Goal: Task Accomplishment & Management: Manage account settings

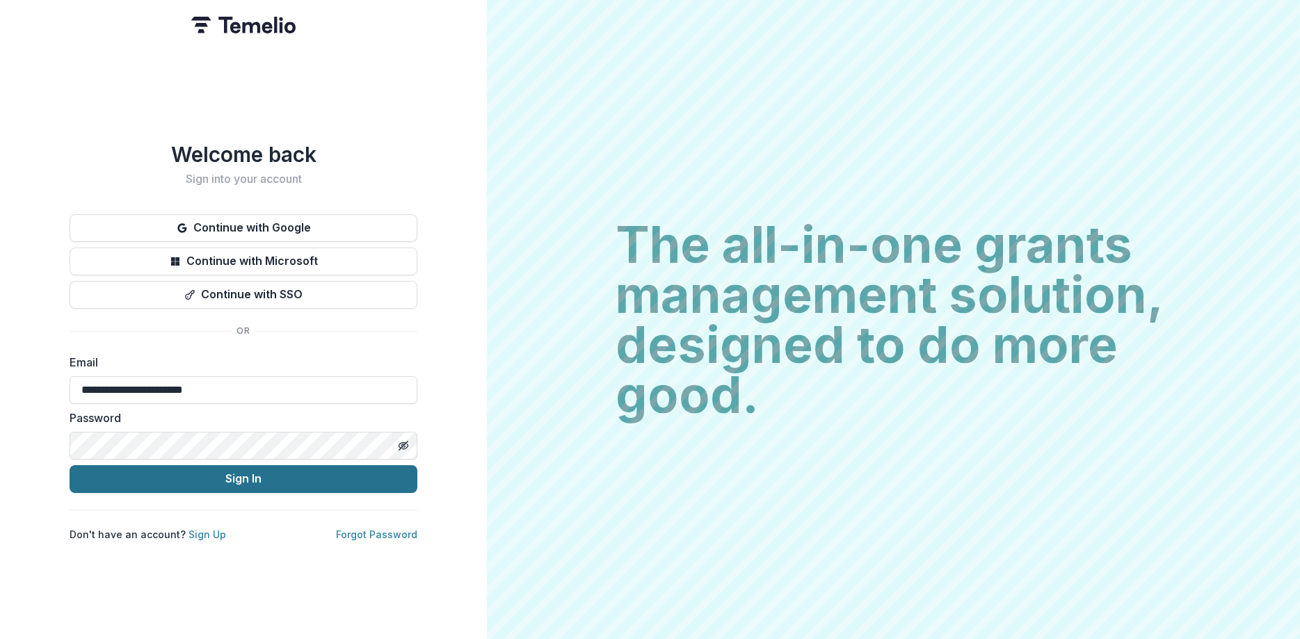
click at [208, 475] on button "Sign In" at bounding box center [244, 479] width 348 height 28
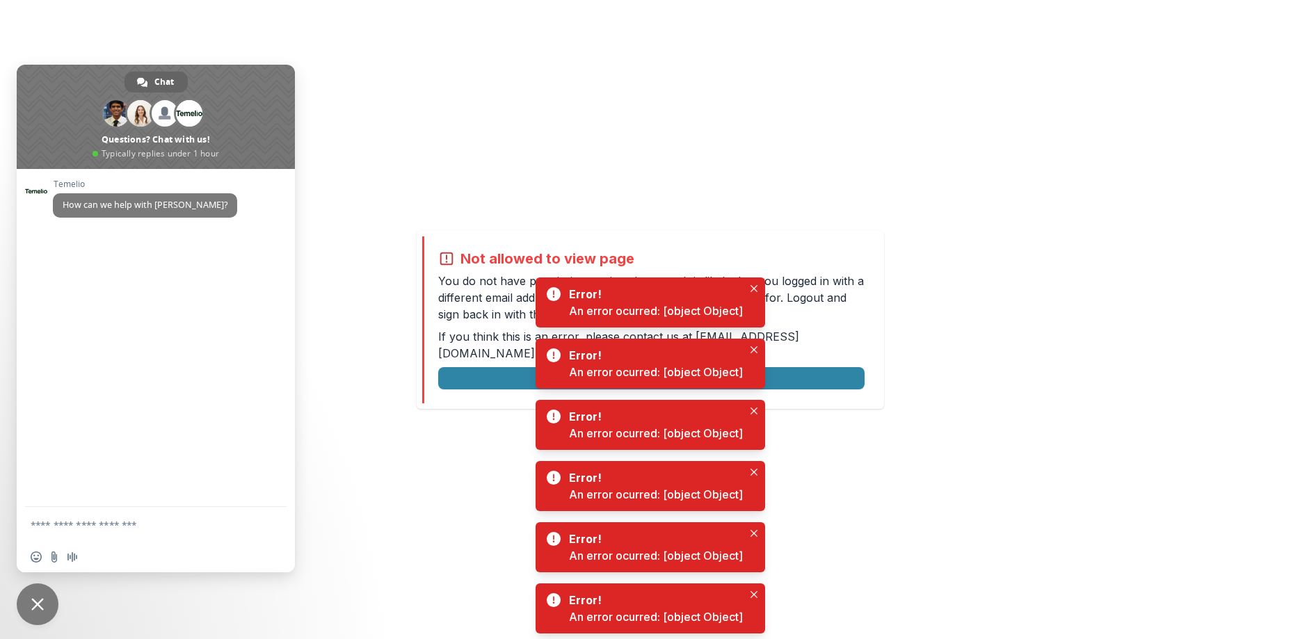
click at [43, 605] on span "Close chat" at bounding box center [37, 604] width 13 height 13
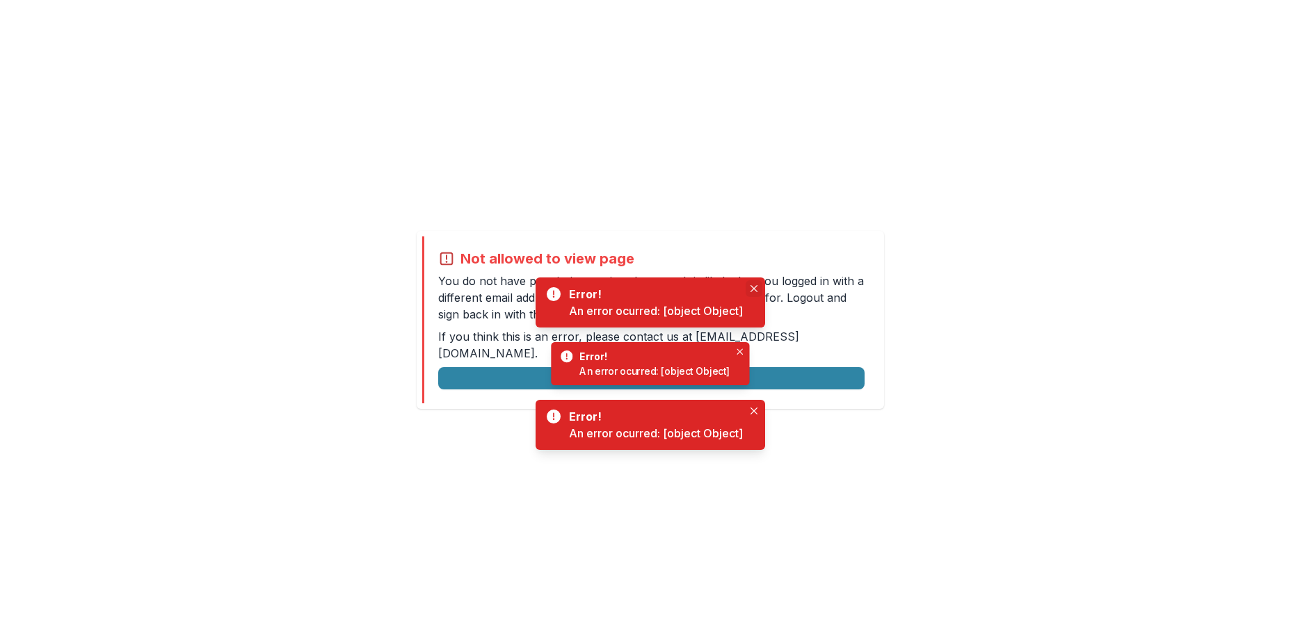
click at [754, 289] on icon "Close" at bounding box center [753, 288] width 7 height 7
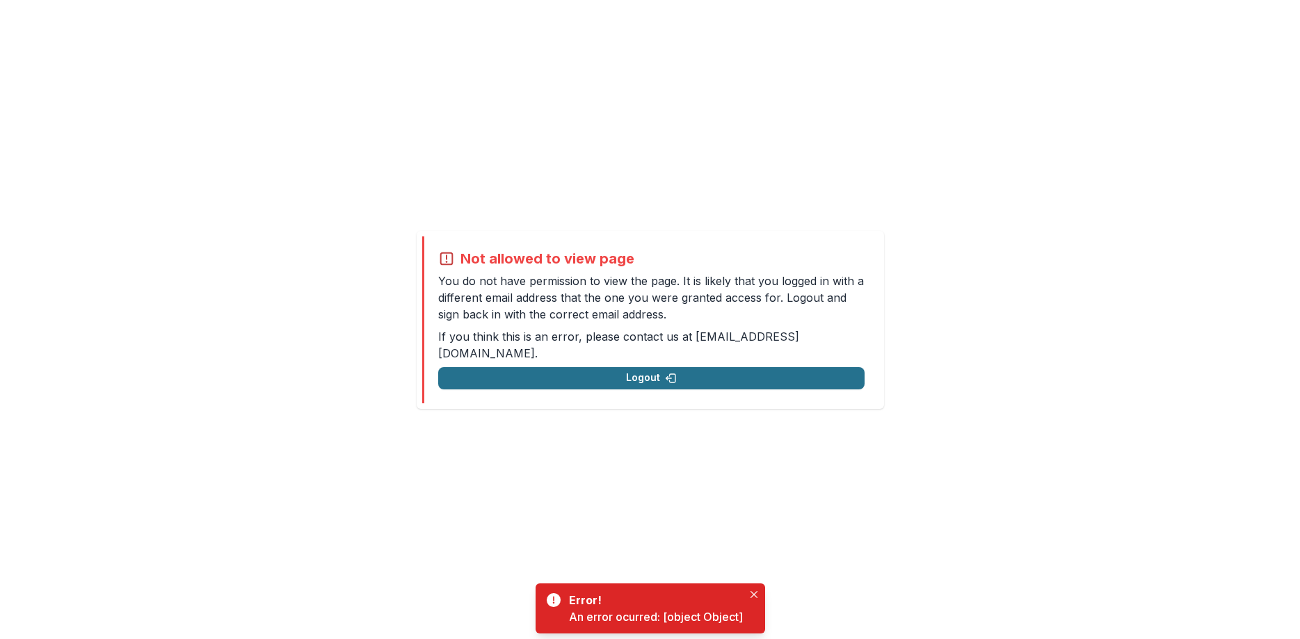
click at [637, 373] on button "Logout" at bounding box center [651, 378] width 426 height 22
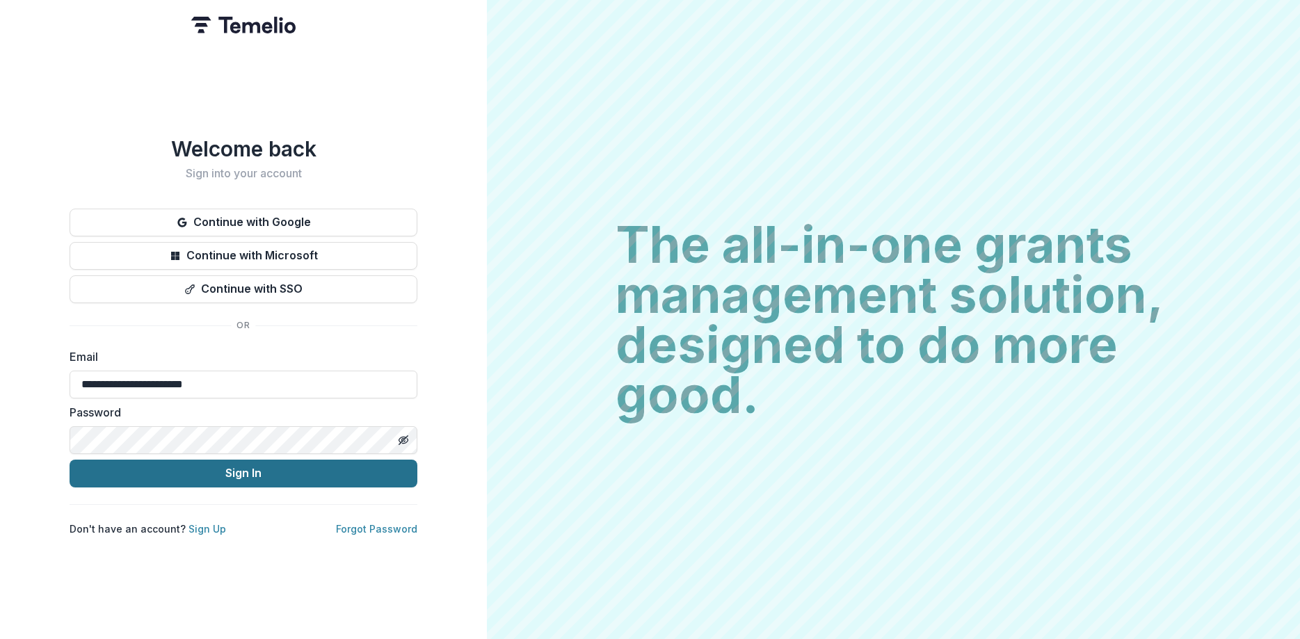
click at [298, 477] on button "Sign In" at bounding box center [244, 474] width 348 height 28
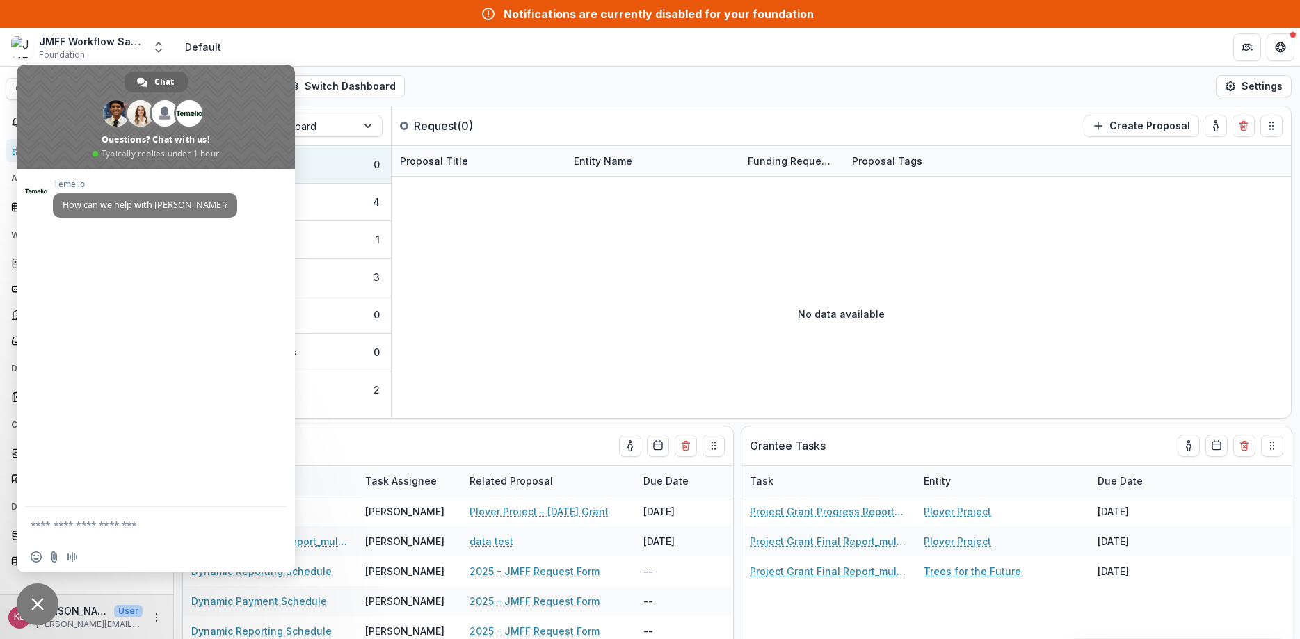
click at [37, 604] on span "Close chat" at bounding box center [37, 604] width 13 height 13
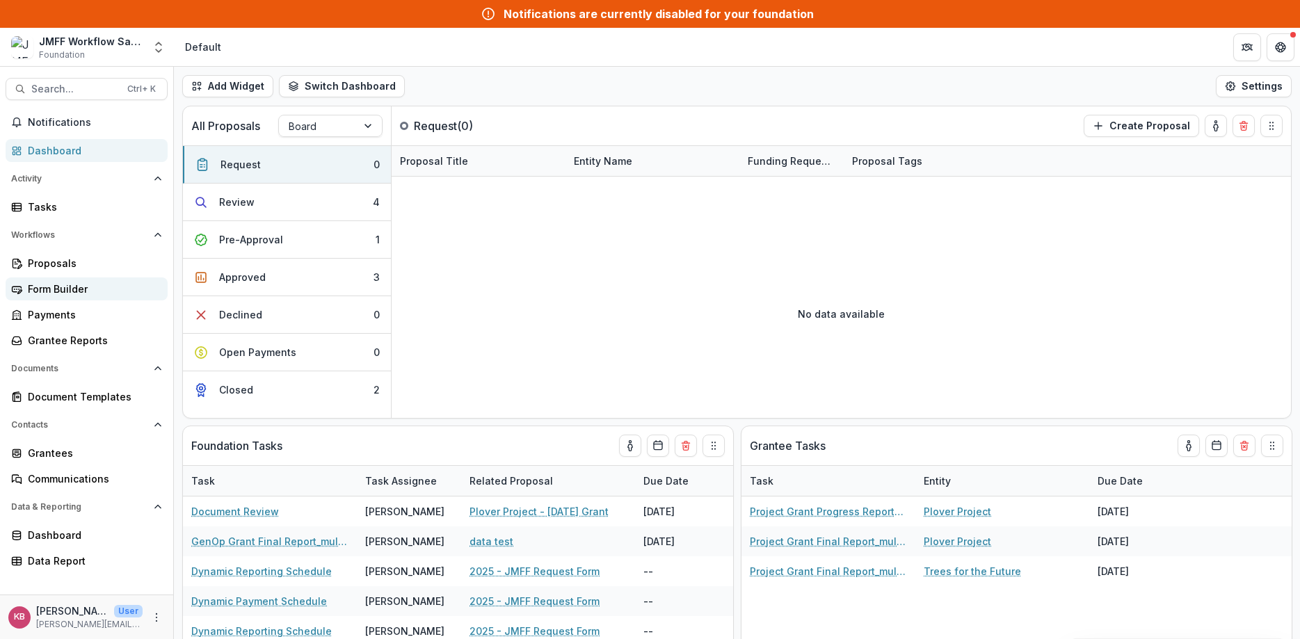
click at [24, 292] on link "Form Builder" at bounding box center [87, 289] width 162 height 23
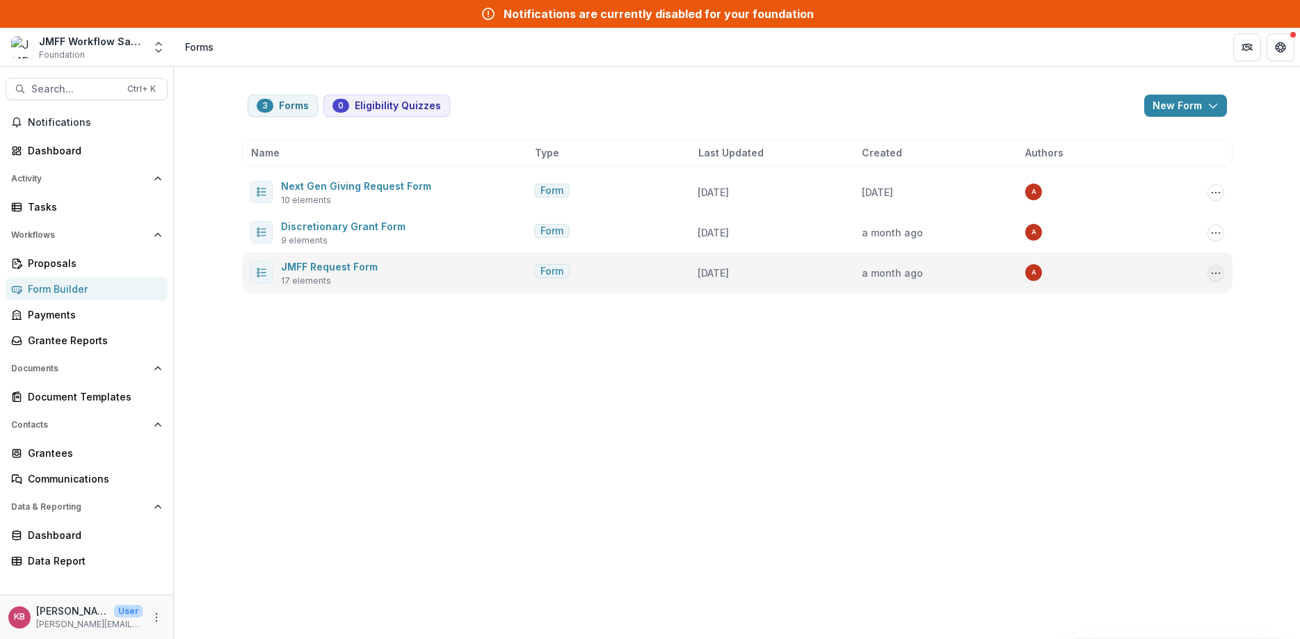
click at [1219, 276] on icon "Options" at bounding box center [1215, 273] width 11 height 11
click at [1116, 307] on link "Edit" at bounding box center [1146, 302] width 149 height 23
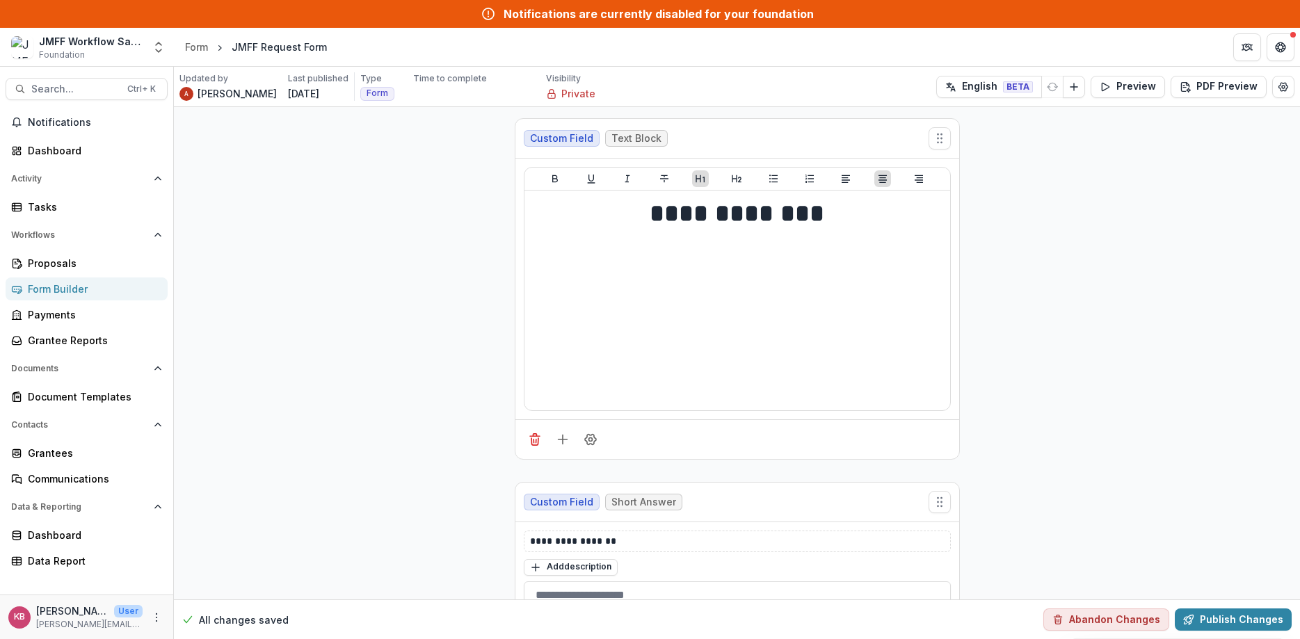
click at [248, 47] on div "JMFF Request Form" at bounding box center [279, 47] width 95 height 15
click at [1276, 88] on button "Edit Form Settings" at bounding box center [1283, 87] width 22 height 22
select select "*******"
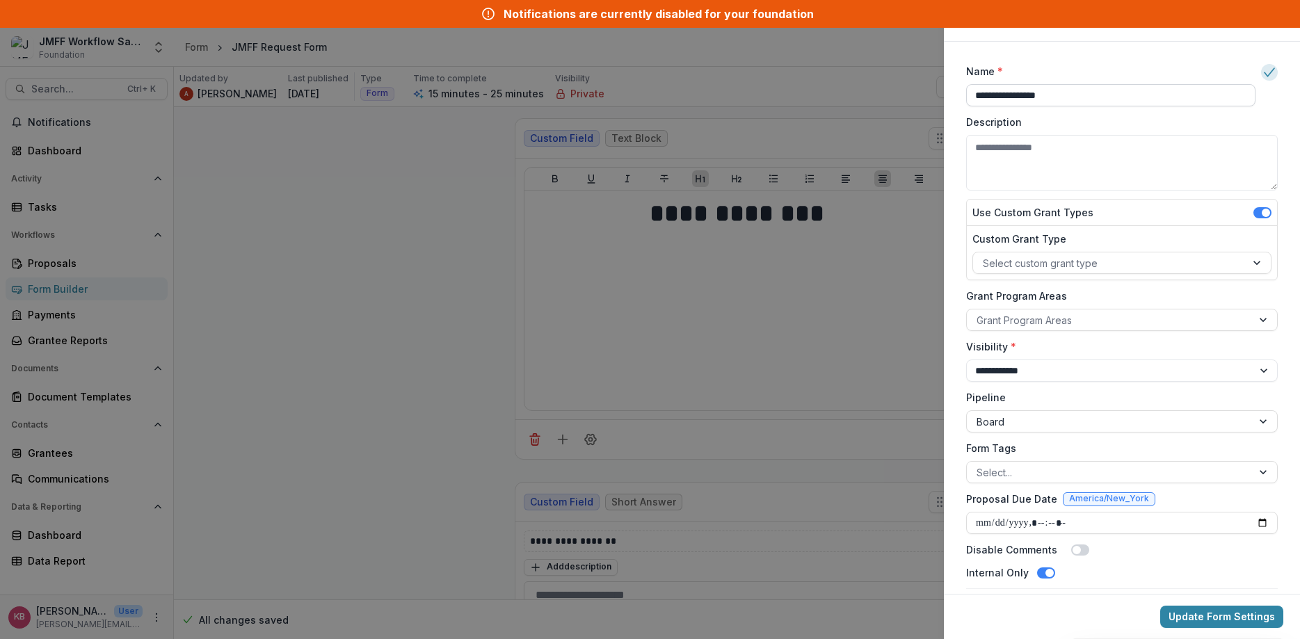
drag, startPoint x: 984, startPoint y: 99, endPoint x: 952, endPoint y: 104, distance: 33.1
click at [966, 104] on input "**********" at bounding box center [1110, 95] width 289 height 22
type input "**********"
click at [1230, 621] on button "Update Form Settings" at bounding box center [1221, 617] width 123 height 22
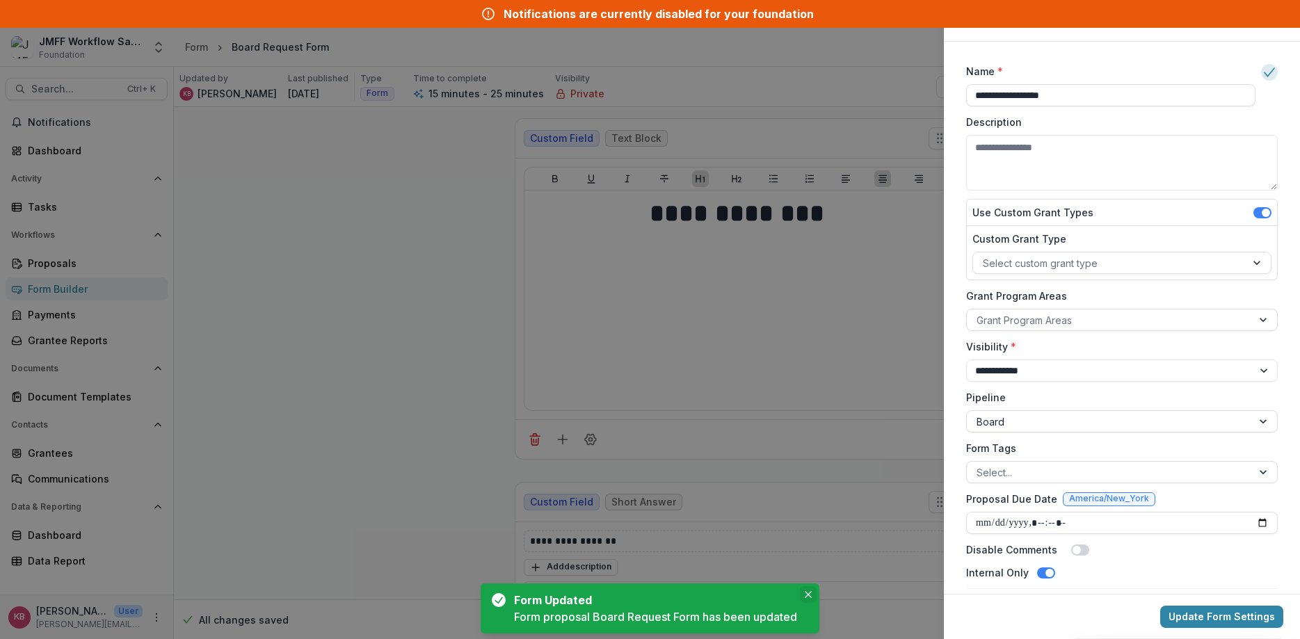
click at [808, 595] on icon "Close" at bounding box center [808, 594] width 7 height 7
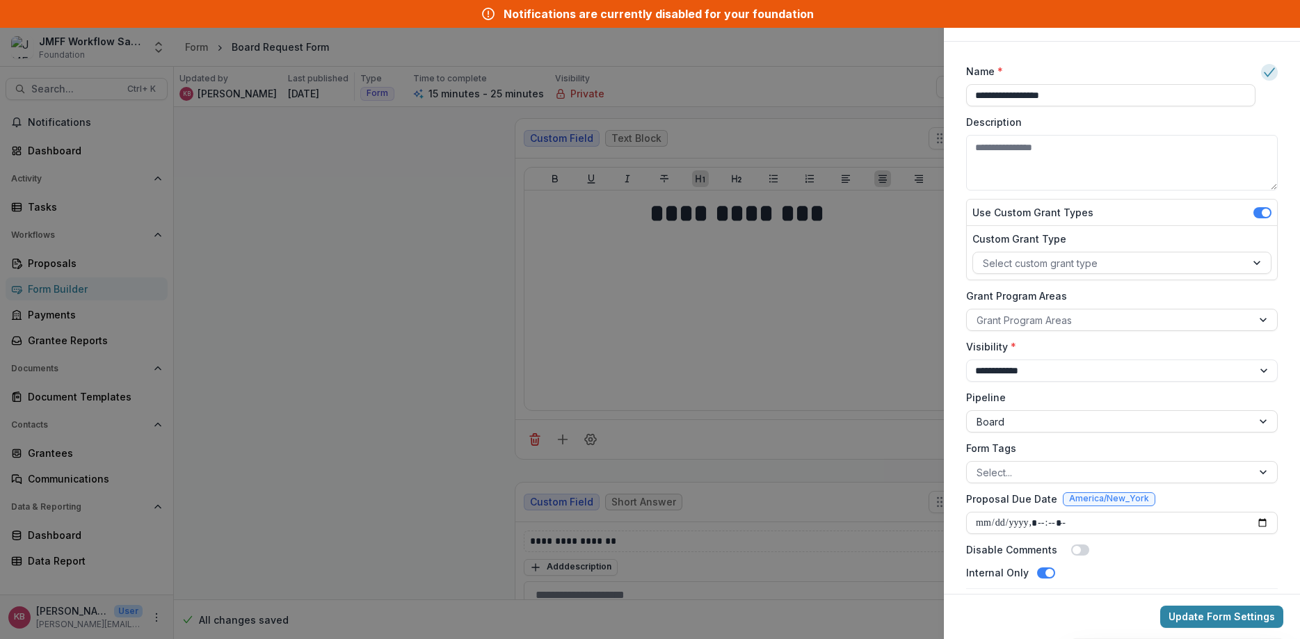
click at [375, 419] on div "**********" at bounding box center [650, 319] width 1300 height 639
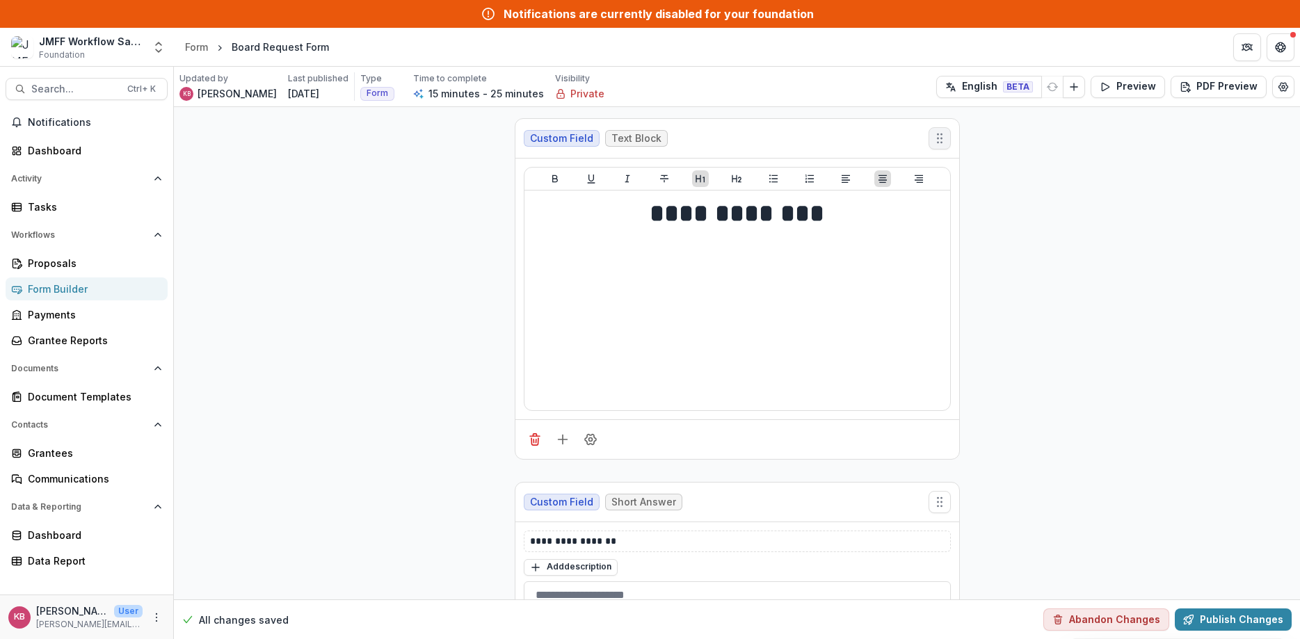
click at [937, 139] on icon "Move field" at bounding box center [940, 138] width 14 height 14
click at [1129, 88] on button "Preview" at bounding box center [1128, 87] width 74 height 22
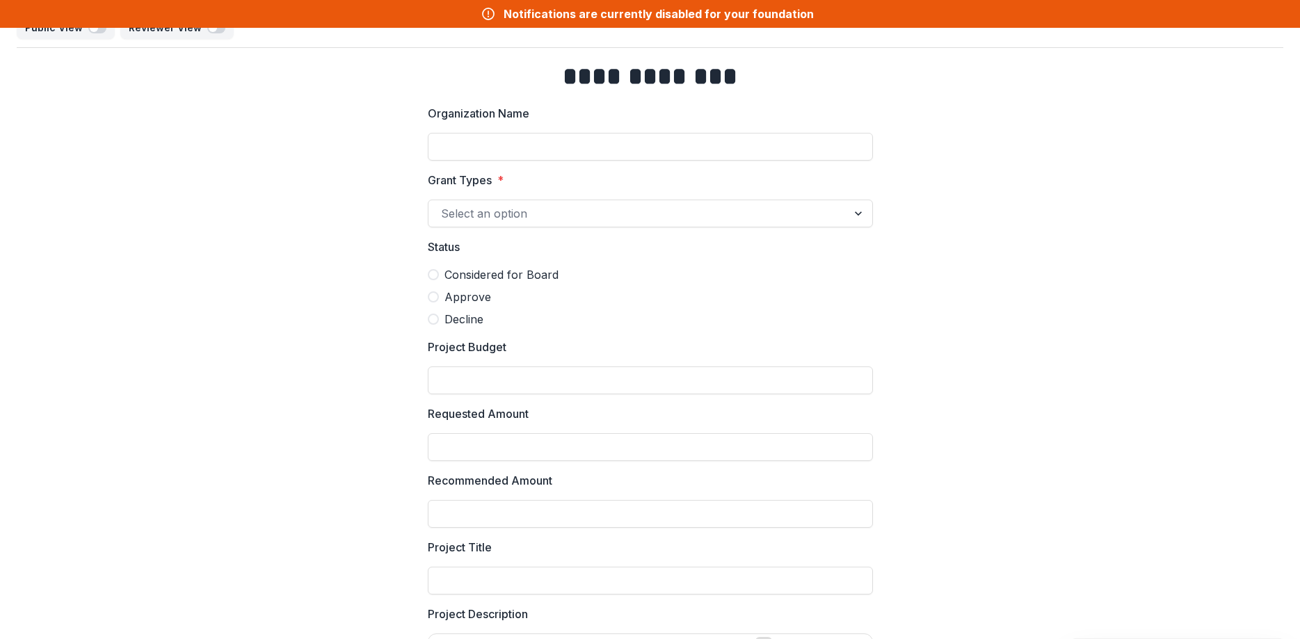
click at [861, 209] on div at bounding box center [859, 213] width 25 height 26
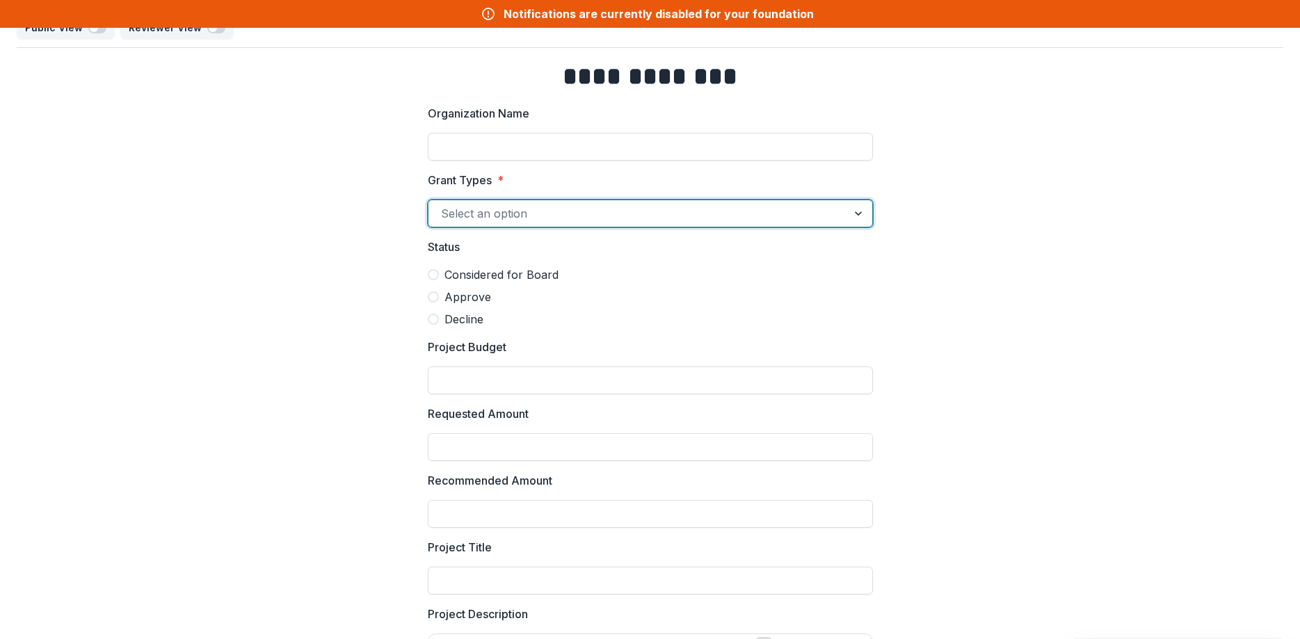
click at [861, 209] on div at bounding box center [859, 213] width 25 height 26
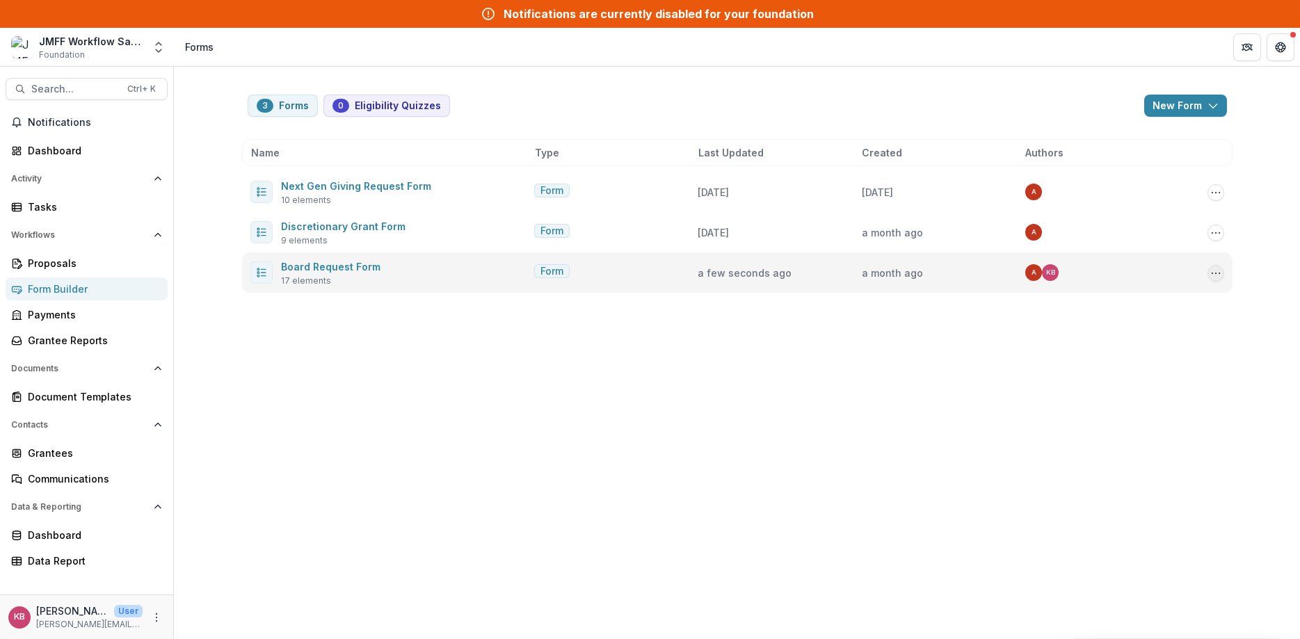
click at [1216, 271] on icon "Options" at bounding box center [1215, 273] width 11 height 11
click at [1105, 300] on link "Edit" at bounding box center [1146, 302] width 149 height 23
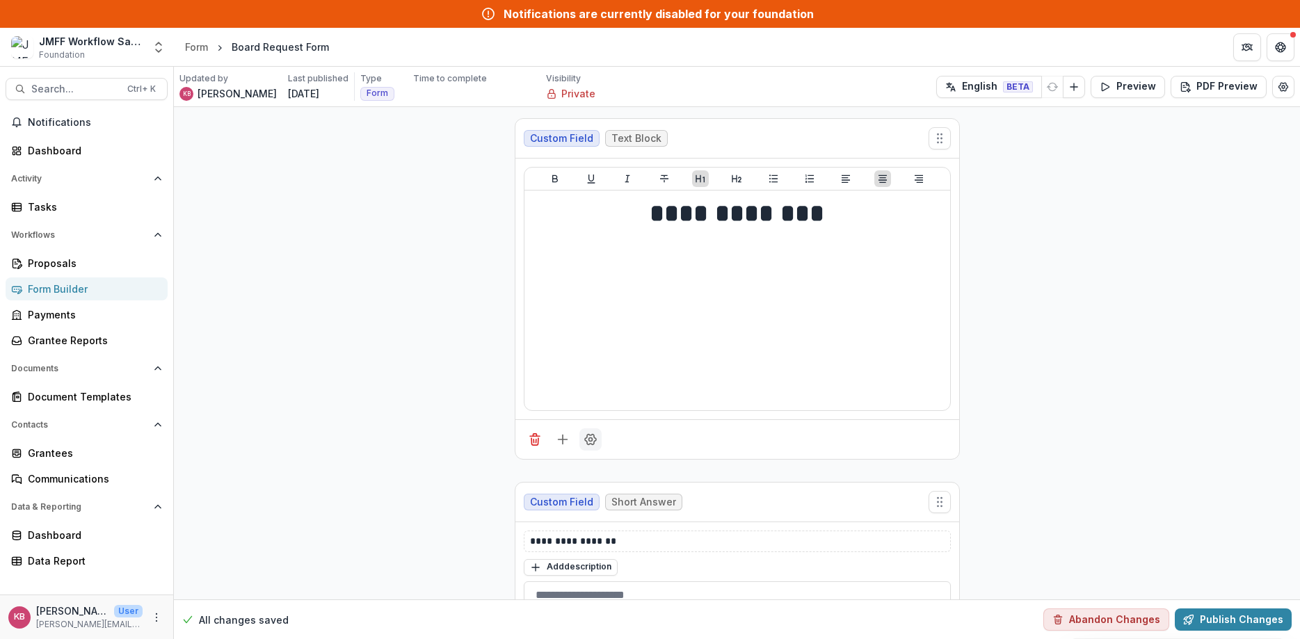
click at [590, 449] on button "Field Settings" at bounding box center [590, 439] width 22 height 22
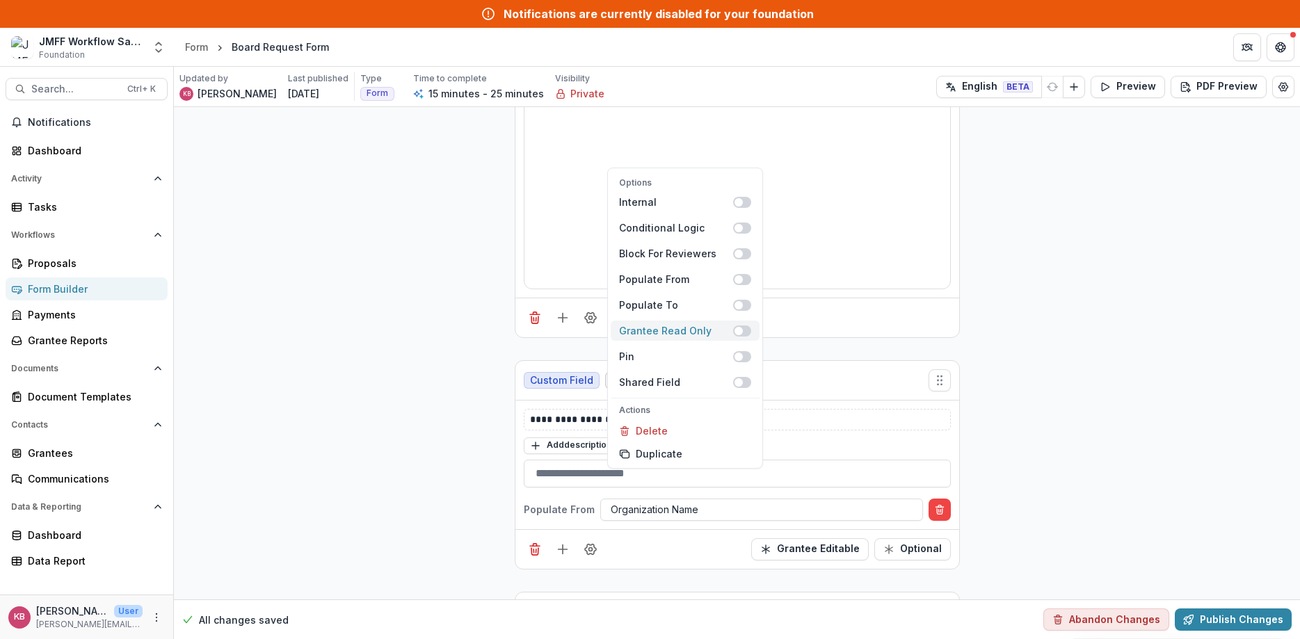
scroll to position [83, 0]
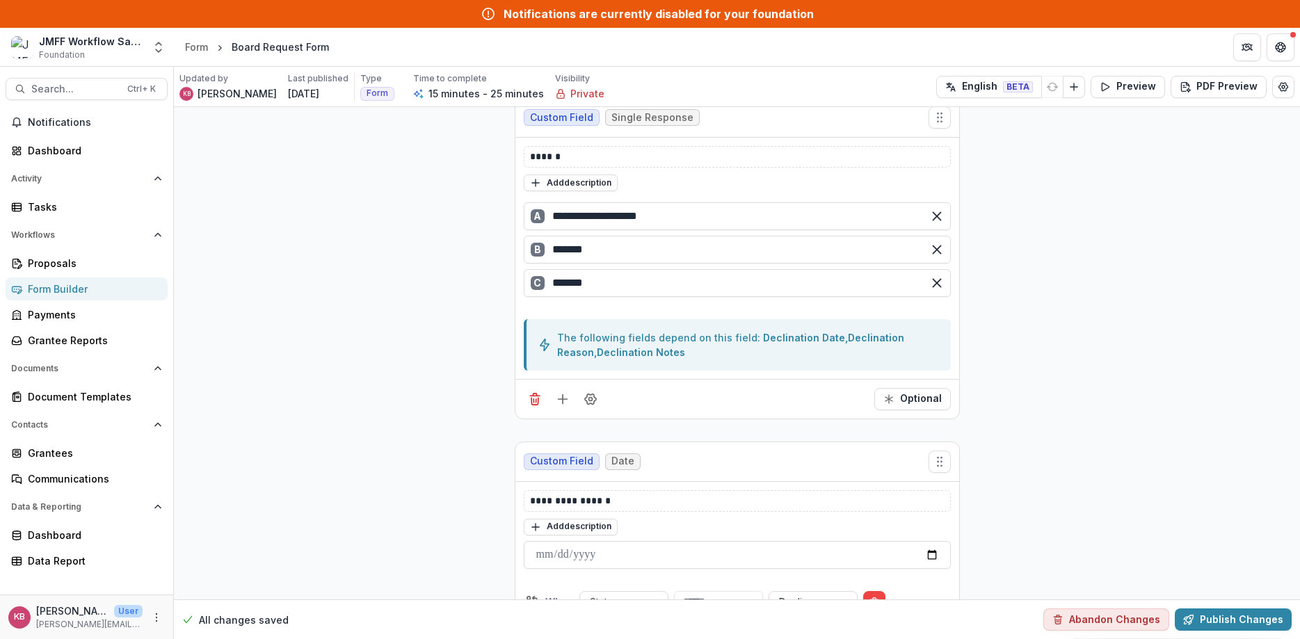
scroll to position [835, 0]
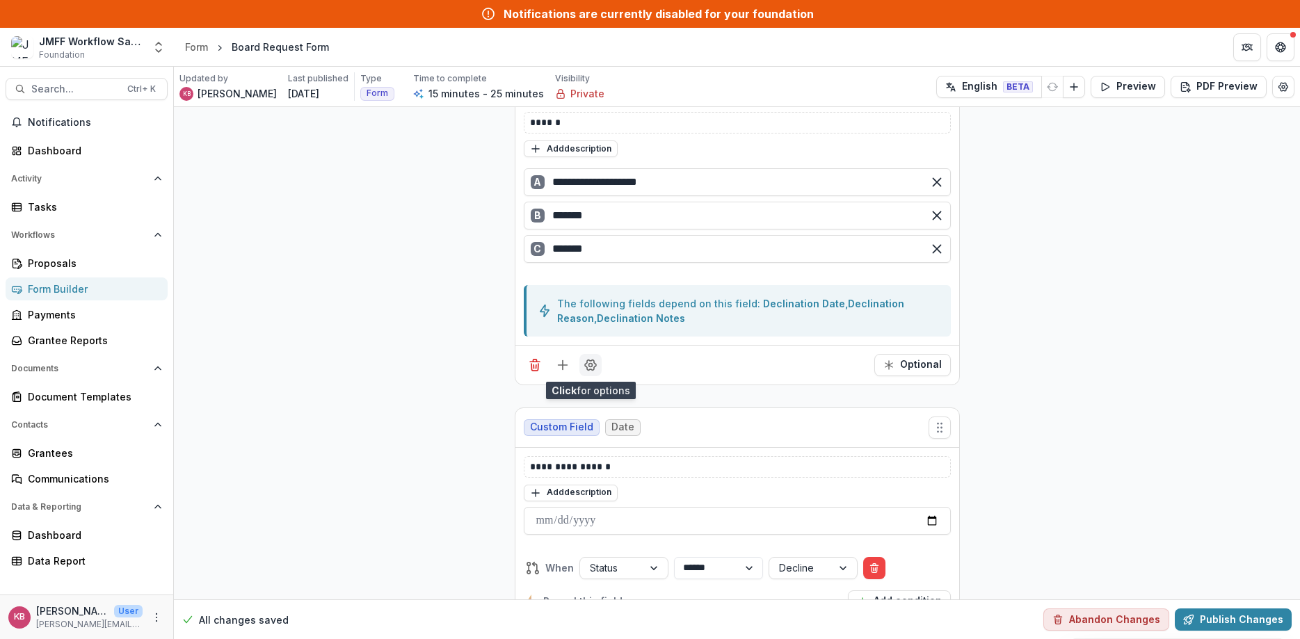
click at [588, 369] on icon "Field Settings" at bounding box center [591, 365] width 14 height 14
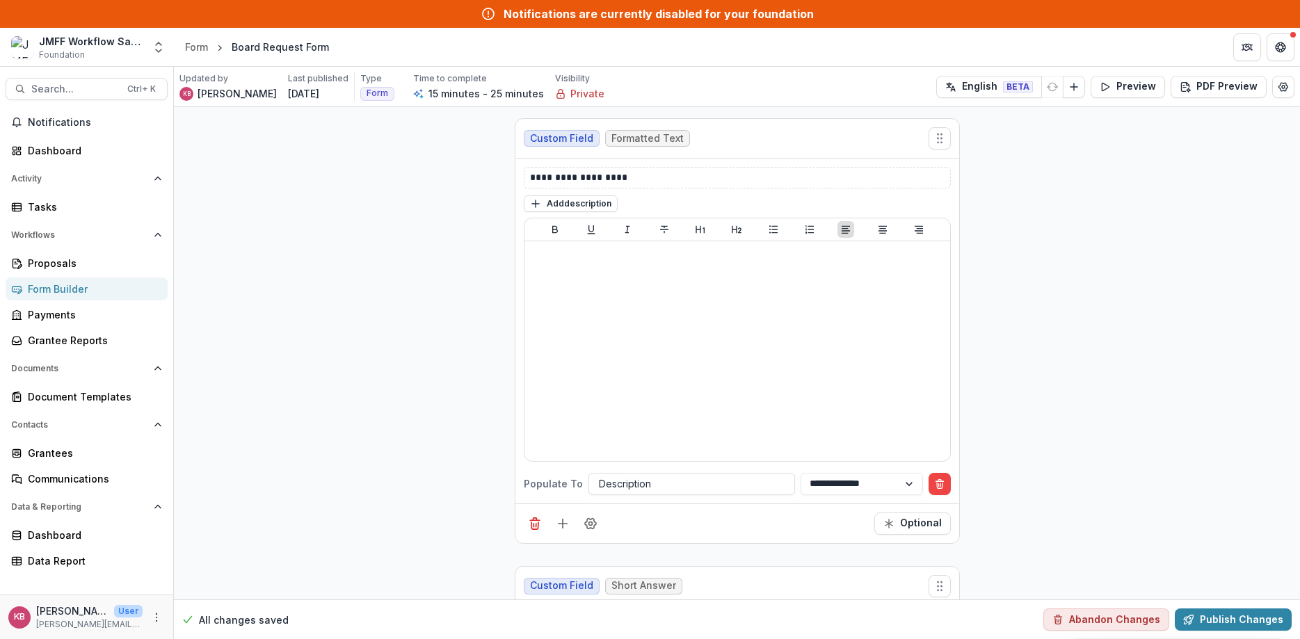
scroll to position [3339, 0]
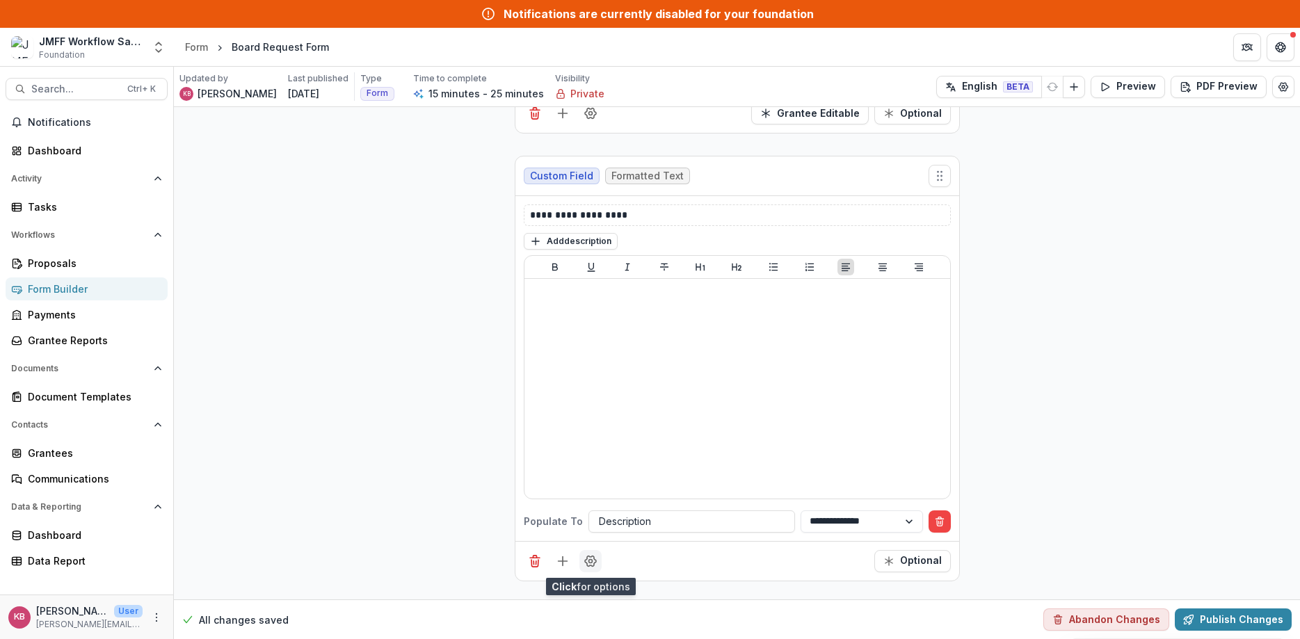
click at [589, 566] on icon "Field Settings" at bounding box center [590, 561] width 11 height 10
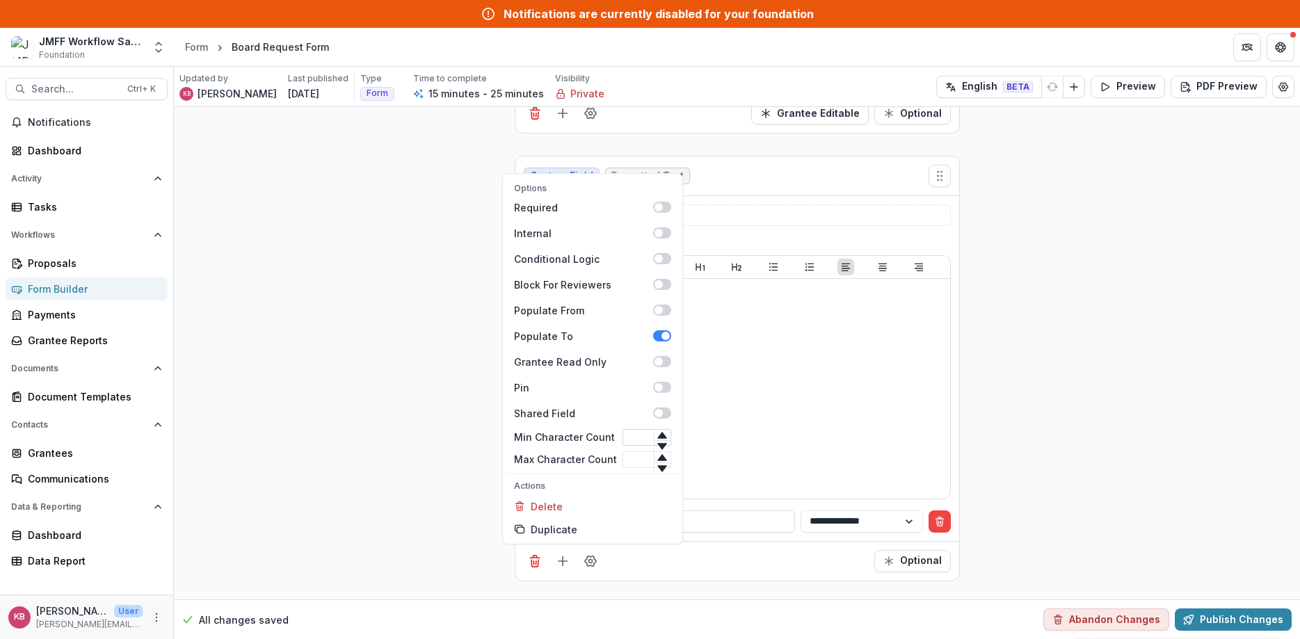
scroll to position [3422, 0]
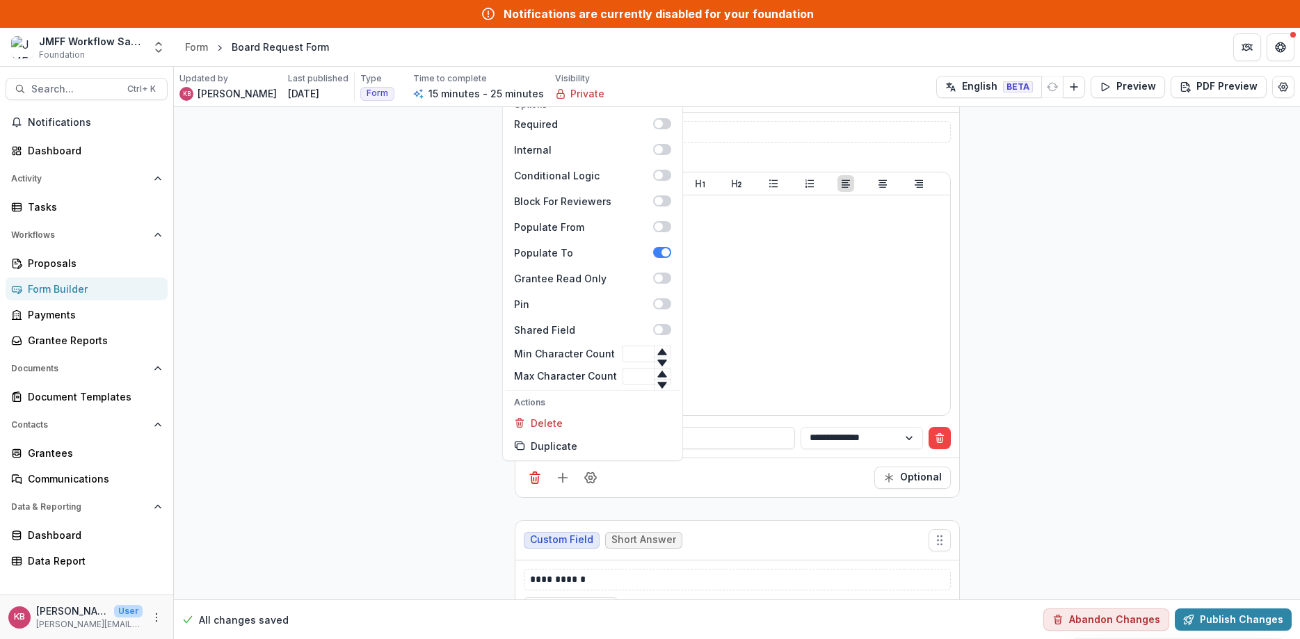
click at [659, 384] on icon at bounding box center [661, 385] width 9 height 6
click at [659, 374] on div "Options Required Internal Conditional Logic Block For Reviewers Populate From P…" at bounding box center [593, 242] width 174 height 286
type input "*"
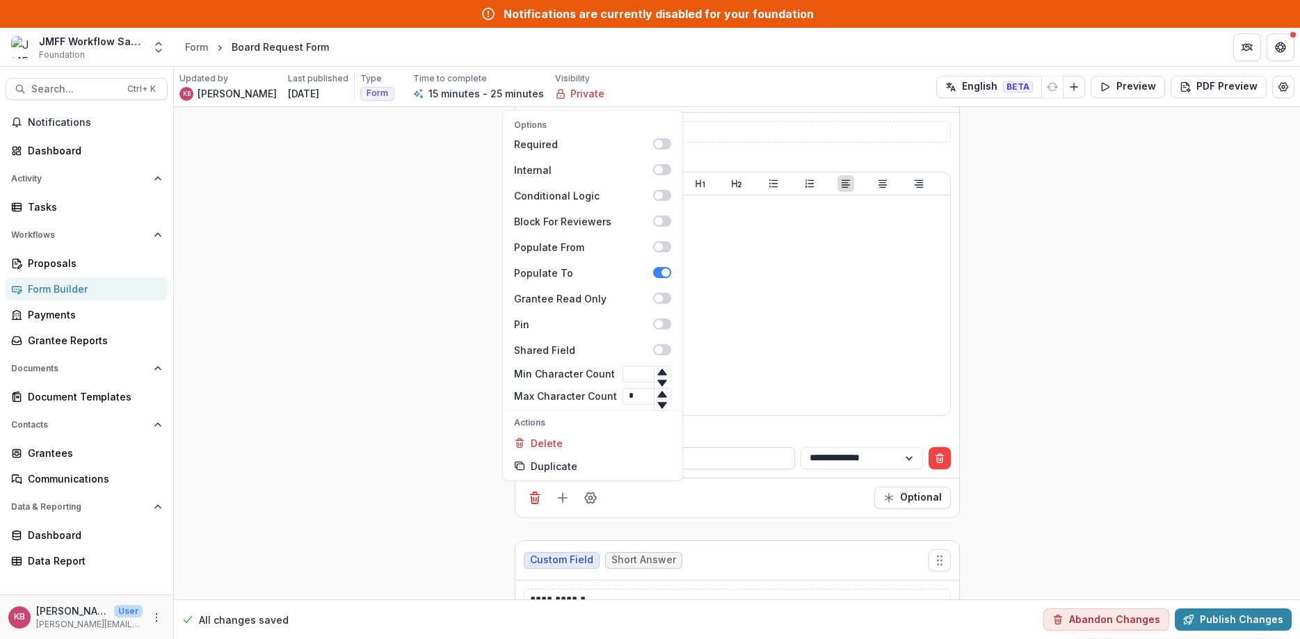
type input "*"
click at [659, 374] on icon at bounding box center [661, 372] width 9 height 6
click at [659, 394] on icon at bounding box center [661, 394] width 9 height 6
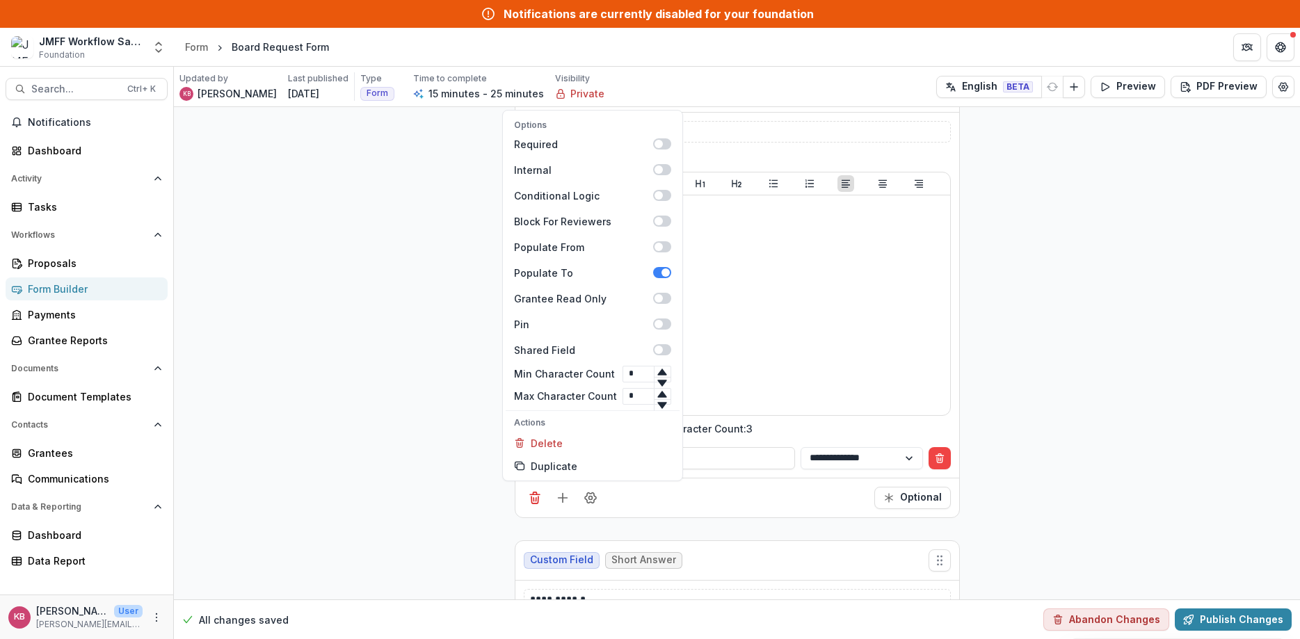
click at [659, 394] on icon at bounding box center [661, 394] width 9 height 6
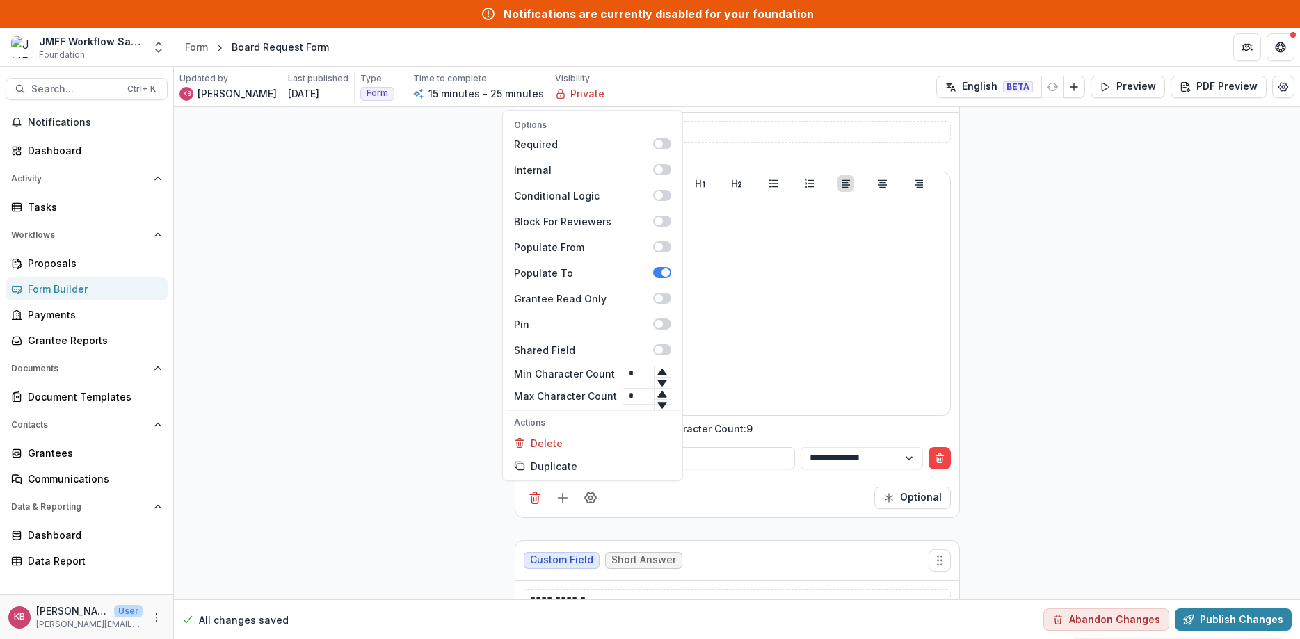
click at [659, 394] on icon at bounding box center [661, 394] width 9 height 6
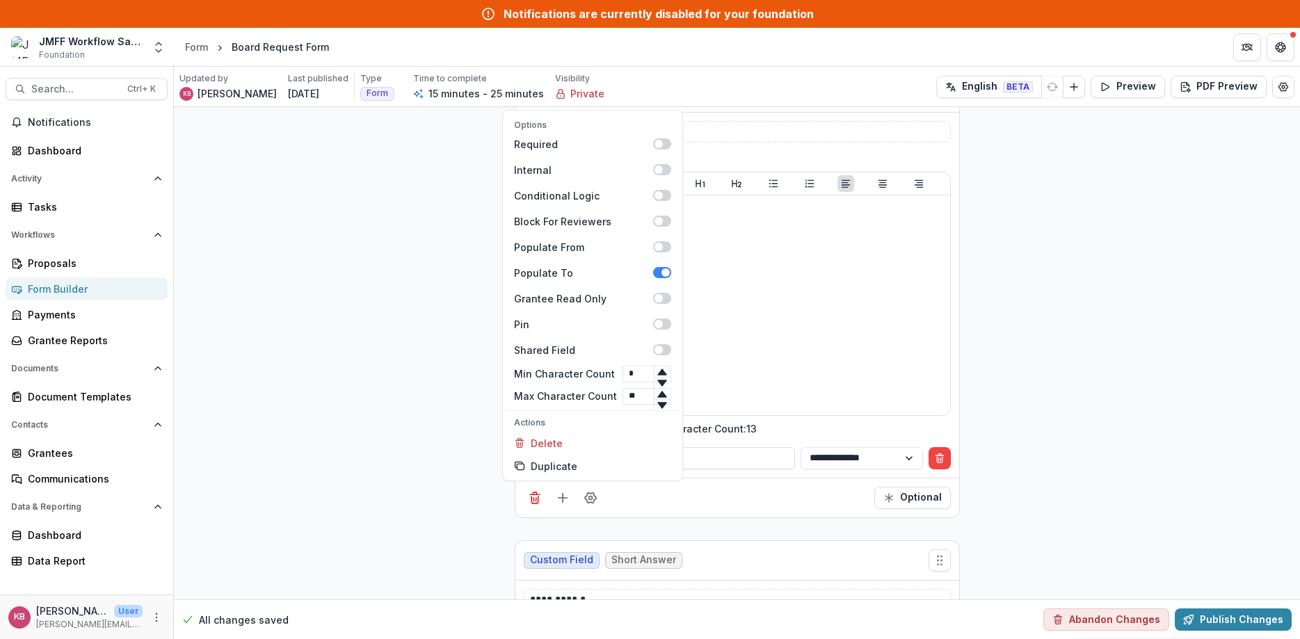
click at [659, 394] on icon at bounding box center [661, 394] width 9 height 6
drag, startPoint x: 647, startPoint y: 394, endPoint x: 619, endPoint y: 396, distance: 28.0
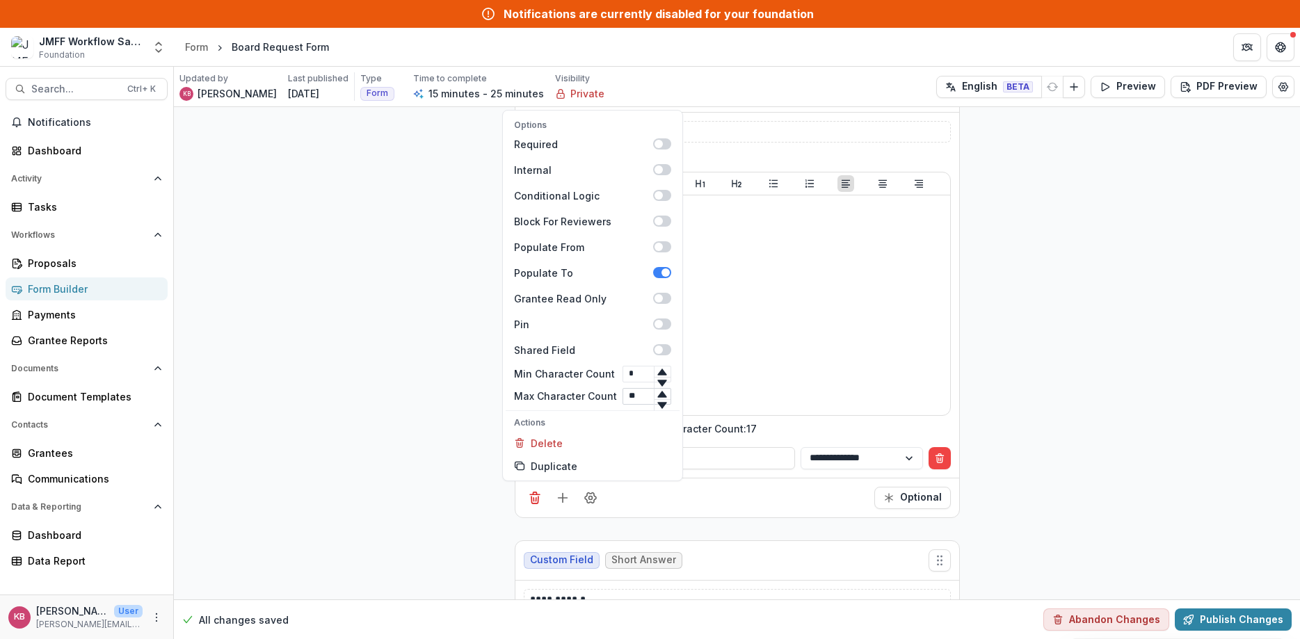
click at [623, 396] on input "**" at bounding box center [647, 396] width 49 height 17
type input "***"
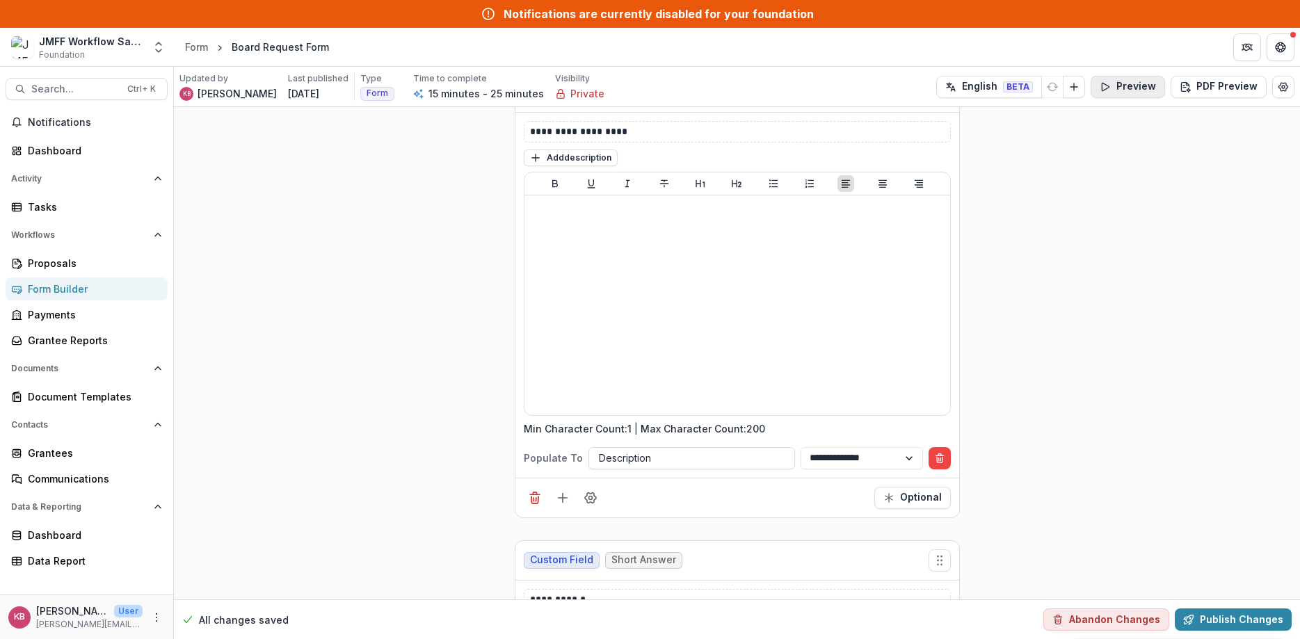
click at [1134, 86] on button "Preview" at bounding box center [1128, 87] width 74 height 22
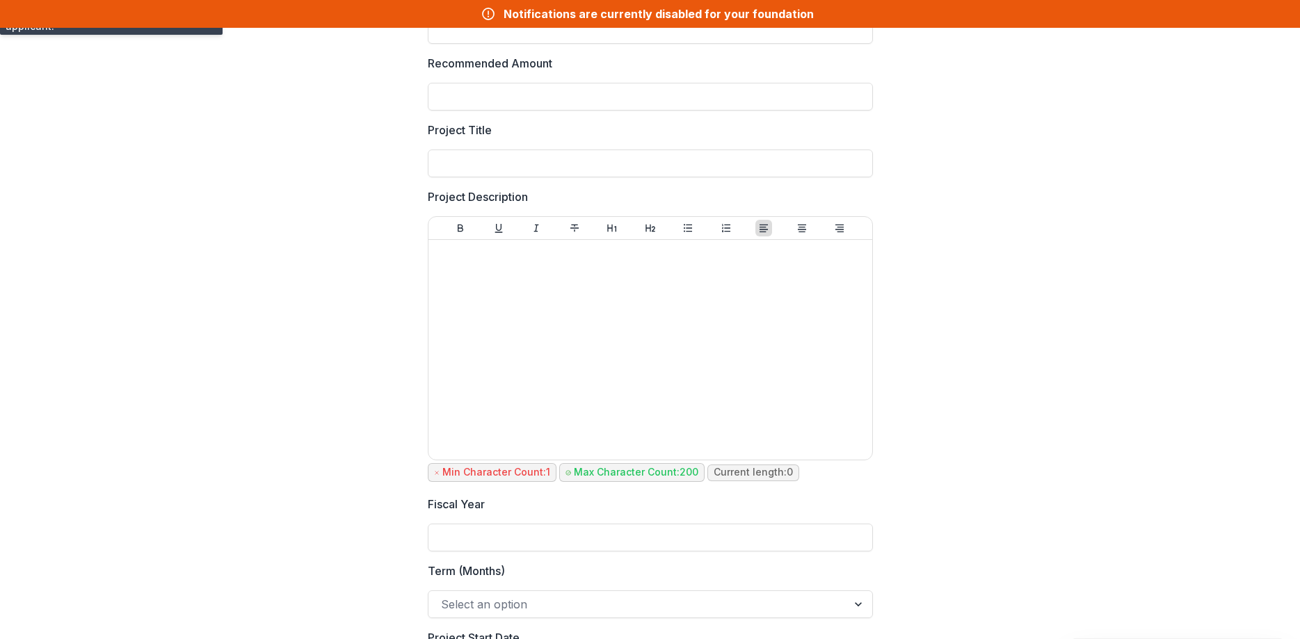
scroll to position [0, 0]
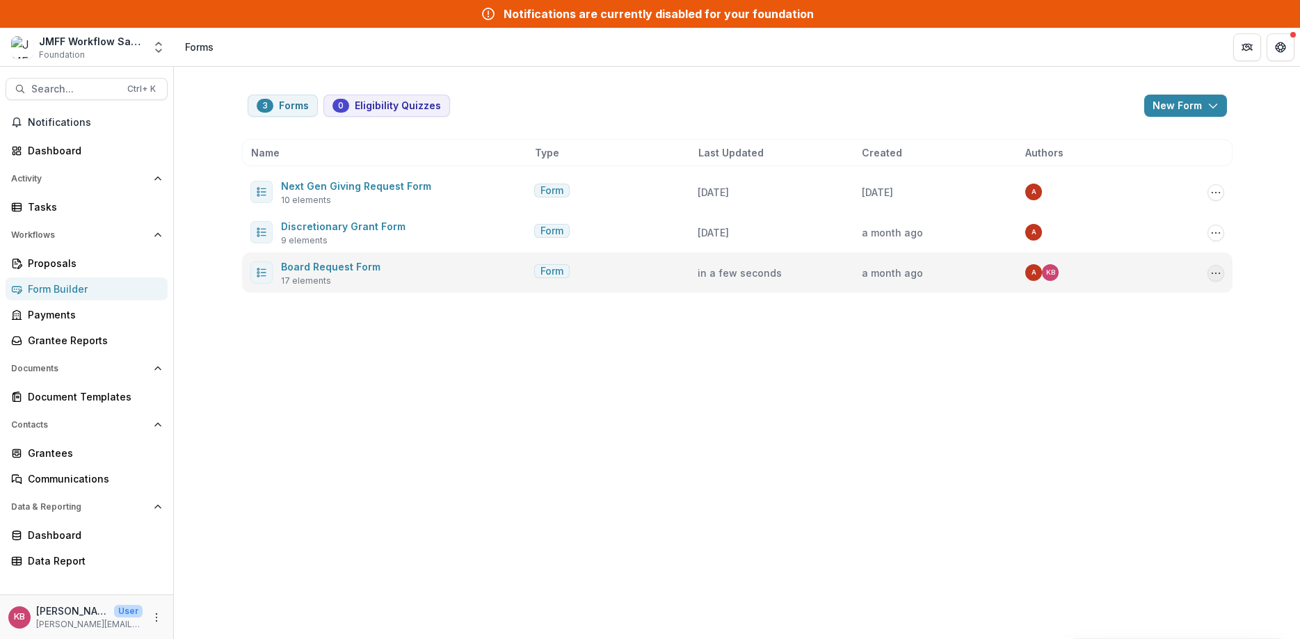
click at [1221, 273] on icon "Options" at bounding box center [1215, 273] width 11 height 11
click at [1131, 308] on link "Edit" at bounding box center [1146, 302] width 149 height 23
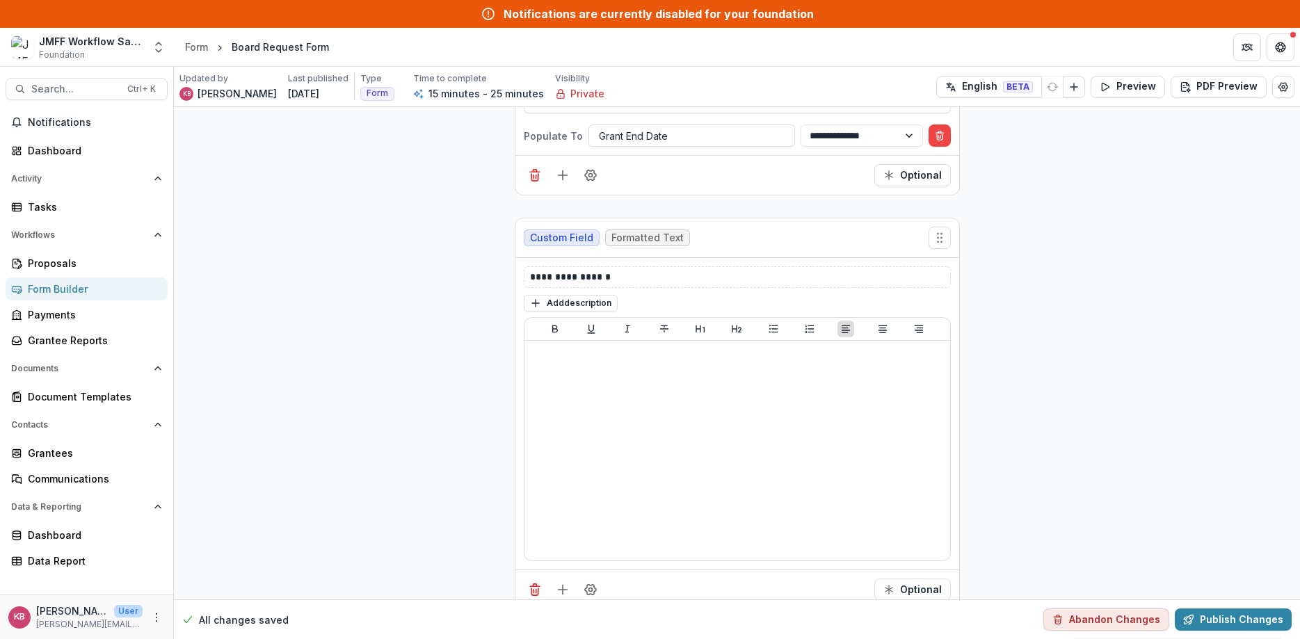
scroll to position [4991, 0]
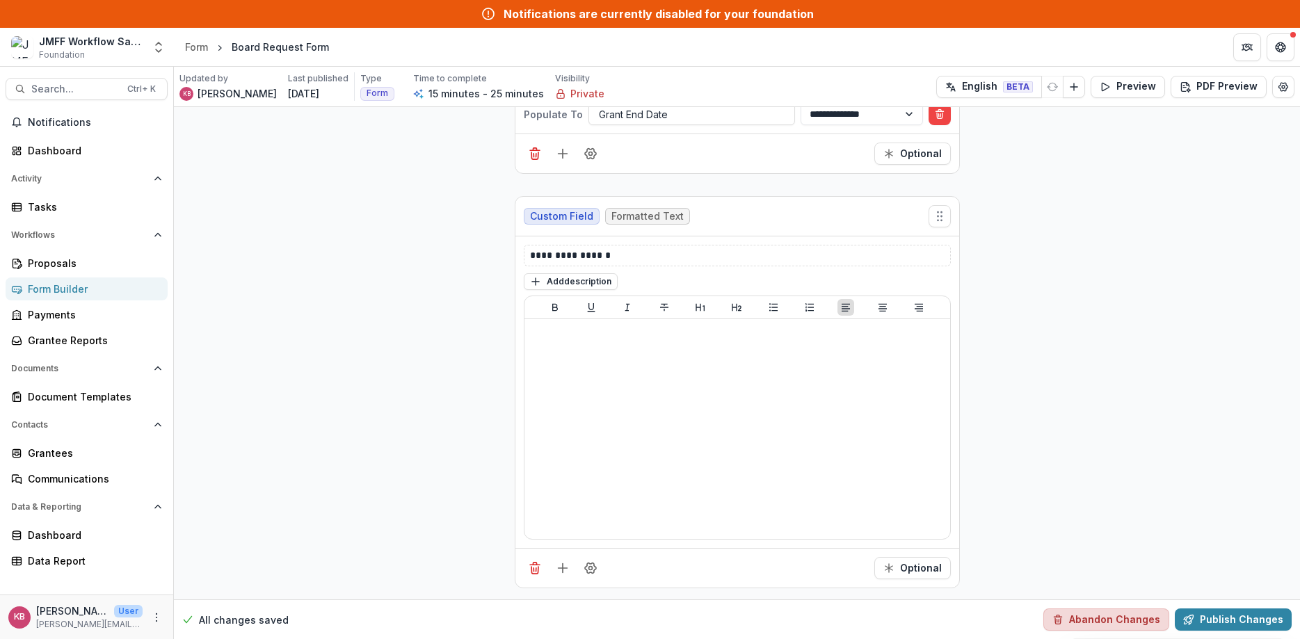
click at [1095, 620] on button "Abandon Changes" at bounding box center [1106, 620] width 126 height 22
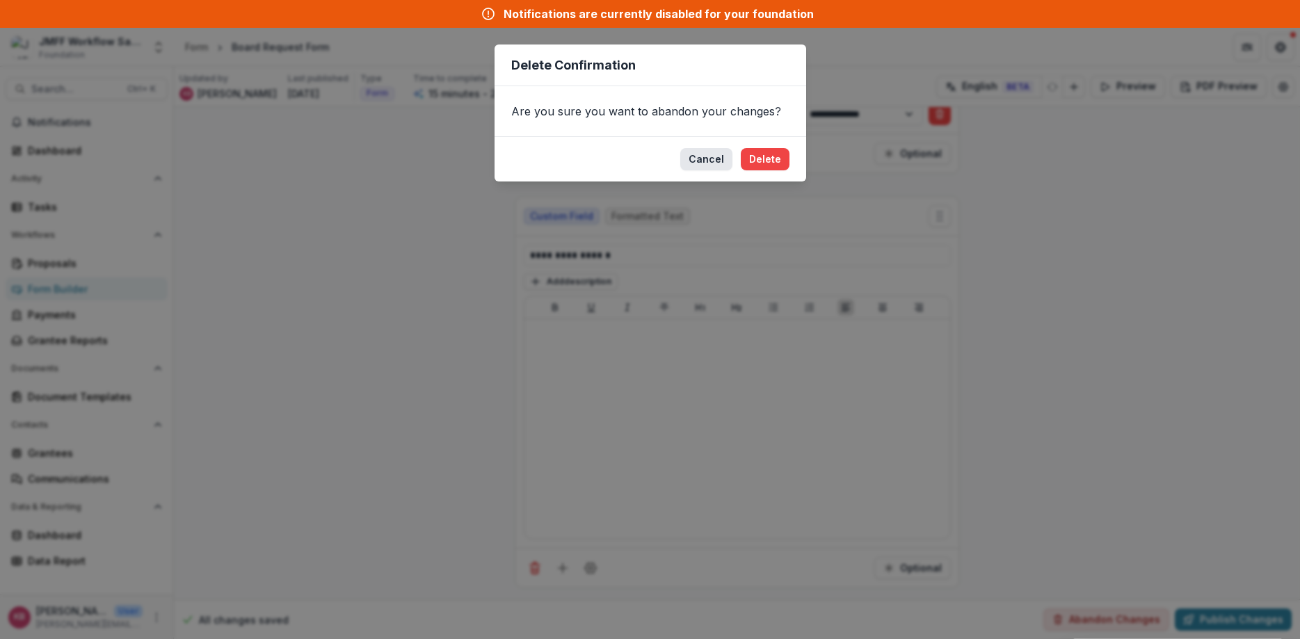
click at [701, 157] on button "Cancel" at bounding box center [706, 159] width 52 height 22
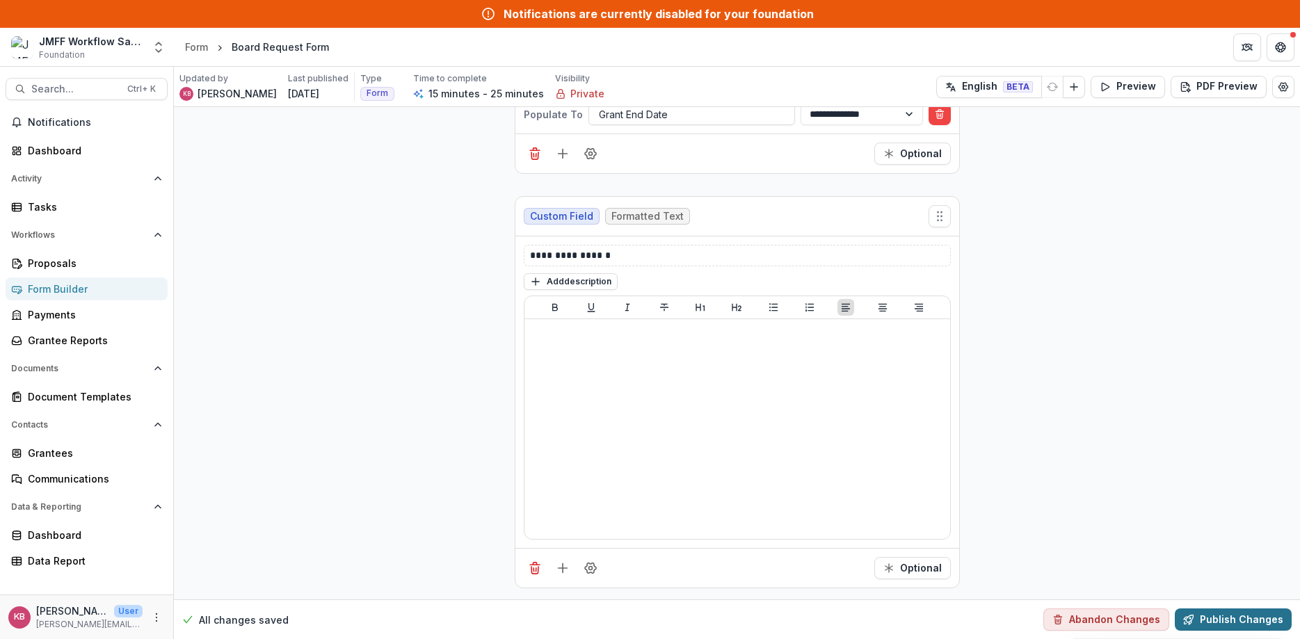
click at [1265, 622] on button "Publish Changes" at bounding box center [1233, 620] width 117 height 22
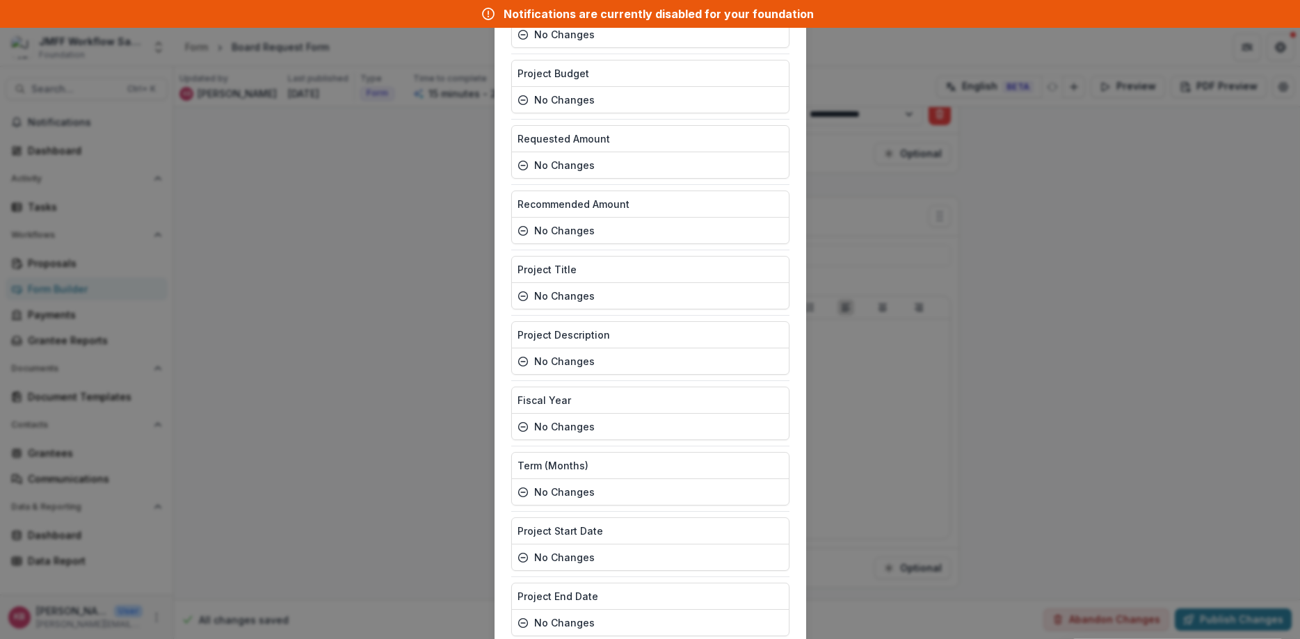
scroll to position [0, 0]
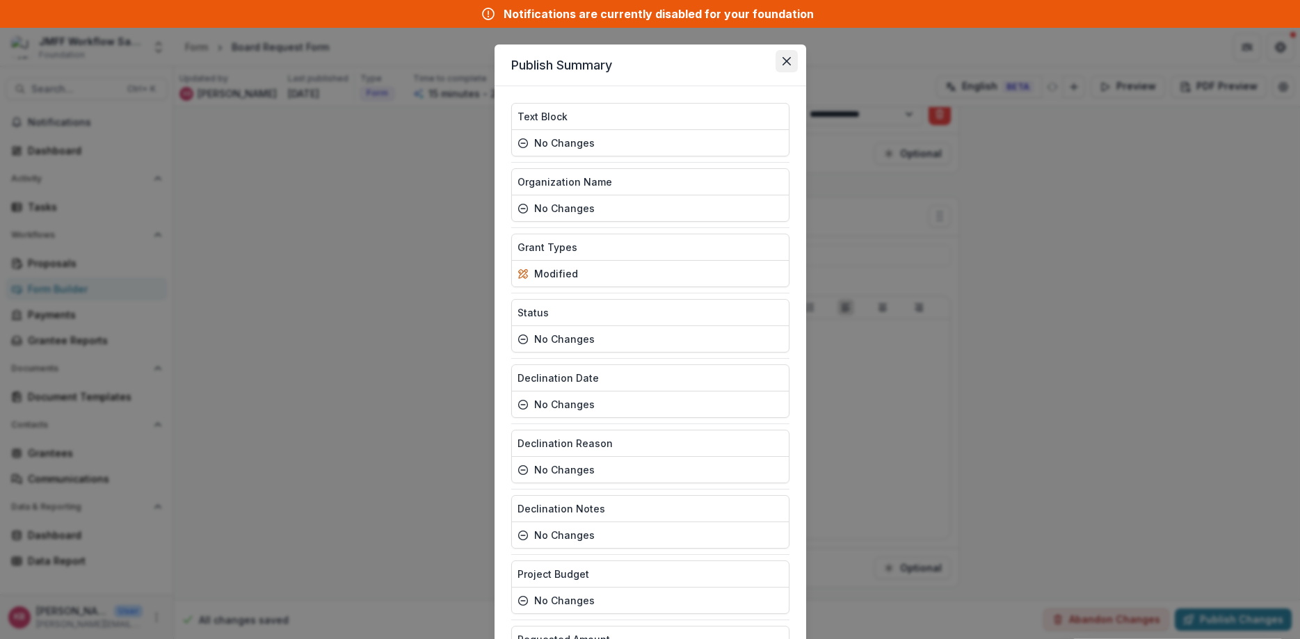
click at [788, 61] on icon "Close" at bounding box center [786, 61] width 8 height 8
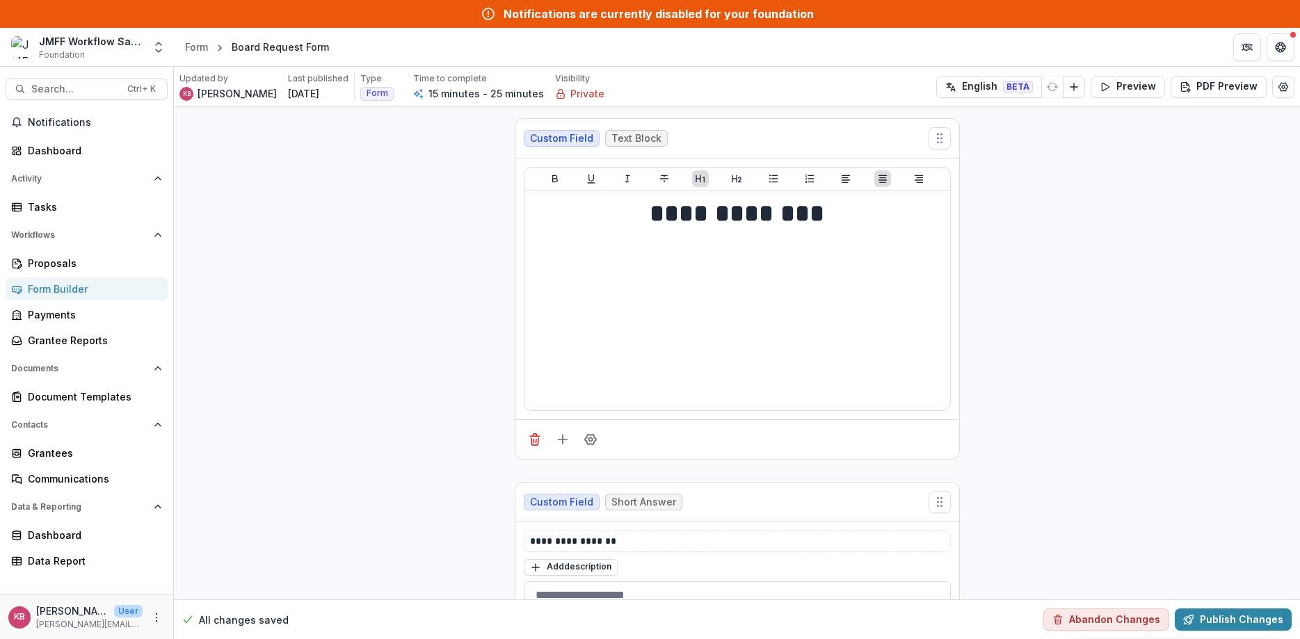
click at [636, 136] on span "Text Block" at bounding box center [636, 139] width 50 height 12
click at [542, 141] on span "Custom Field" at bounding box center [561, 139] width 63 height 12
click at [591, 442] on icon "Field Settings" at bounding box center [591, 440] width 14 height 14
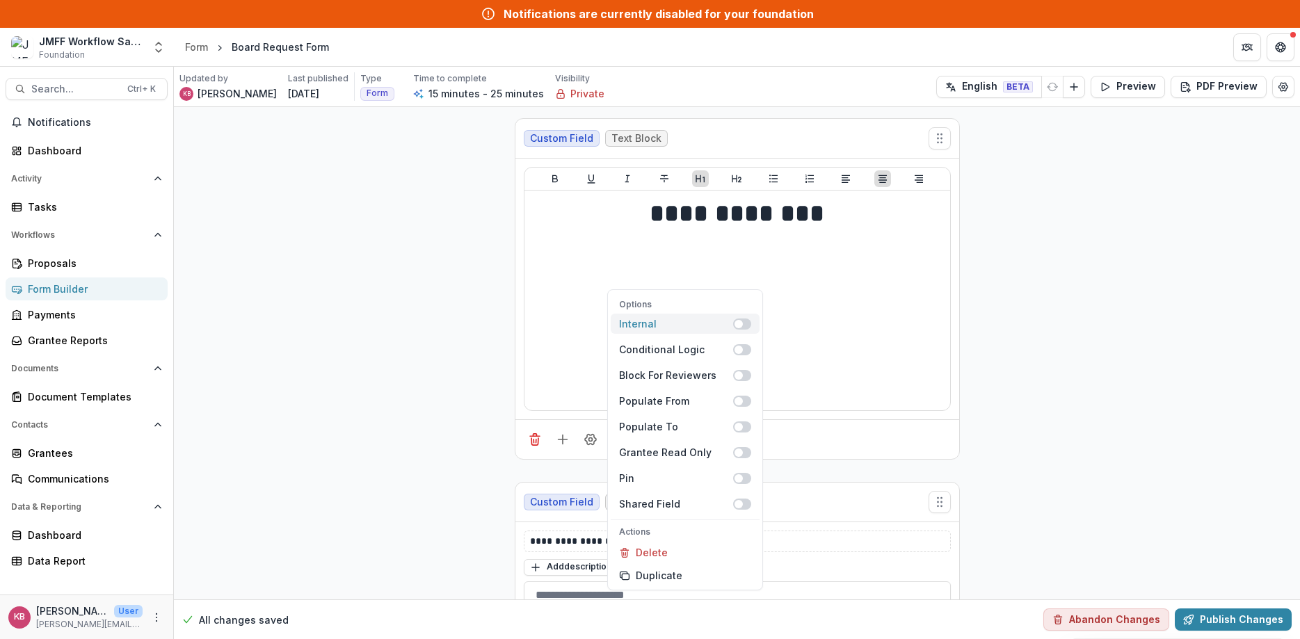
click at [746, 327] on span at bounding box center [742, 324] width 18 height 11
click at [745, 353] on span at bounding box center [742, 349] width 18 height 11
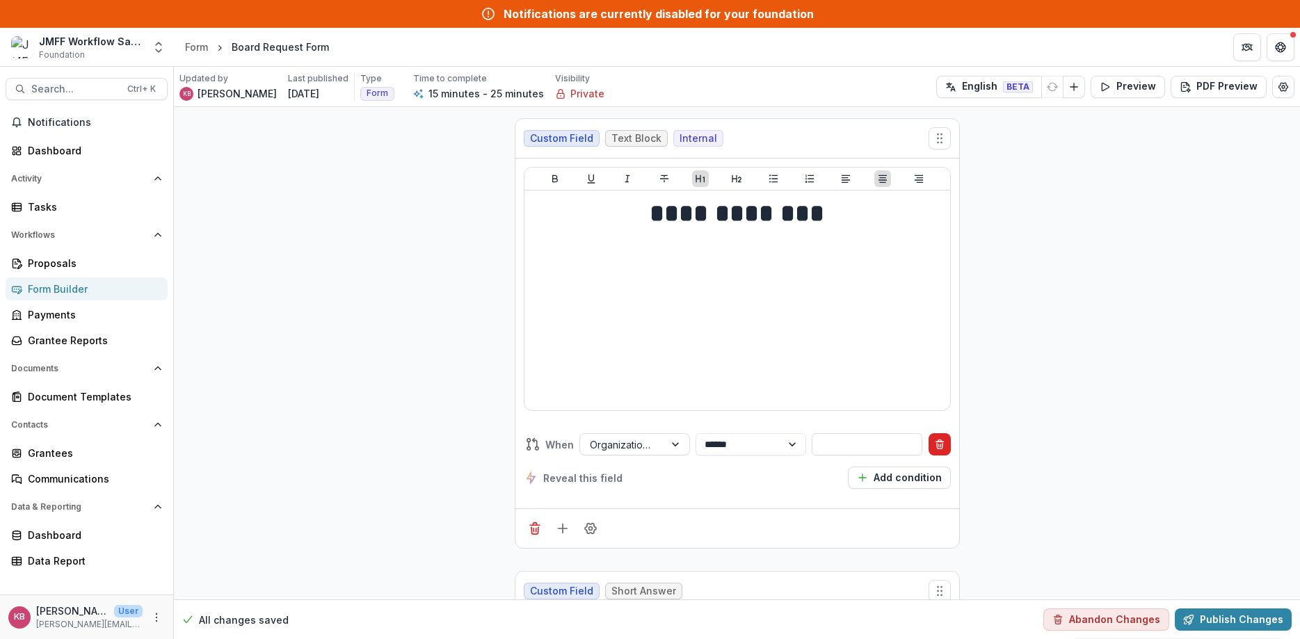
click at [935, 437] on button "Delete condition" at bounding box center [940, 444] width 22 height 22
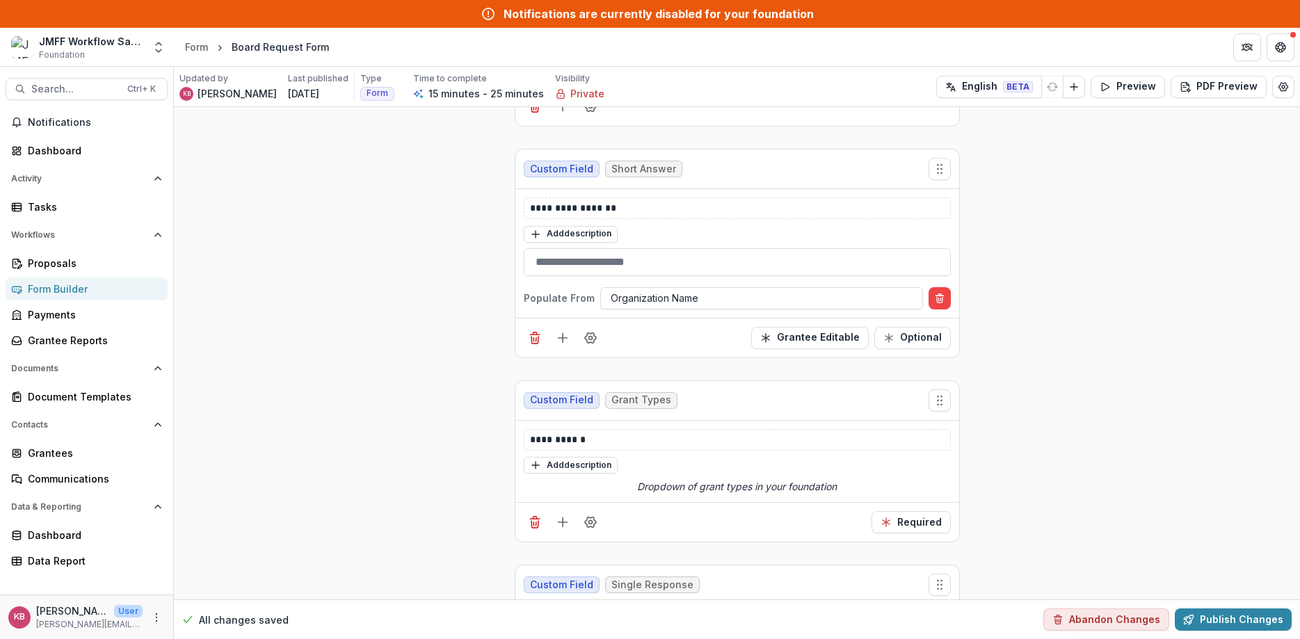
scroll to position [334, 0]
click at [921, 339] on button "Optional" at bounding box center [912, 337] width 77 height 22
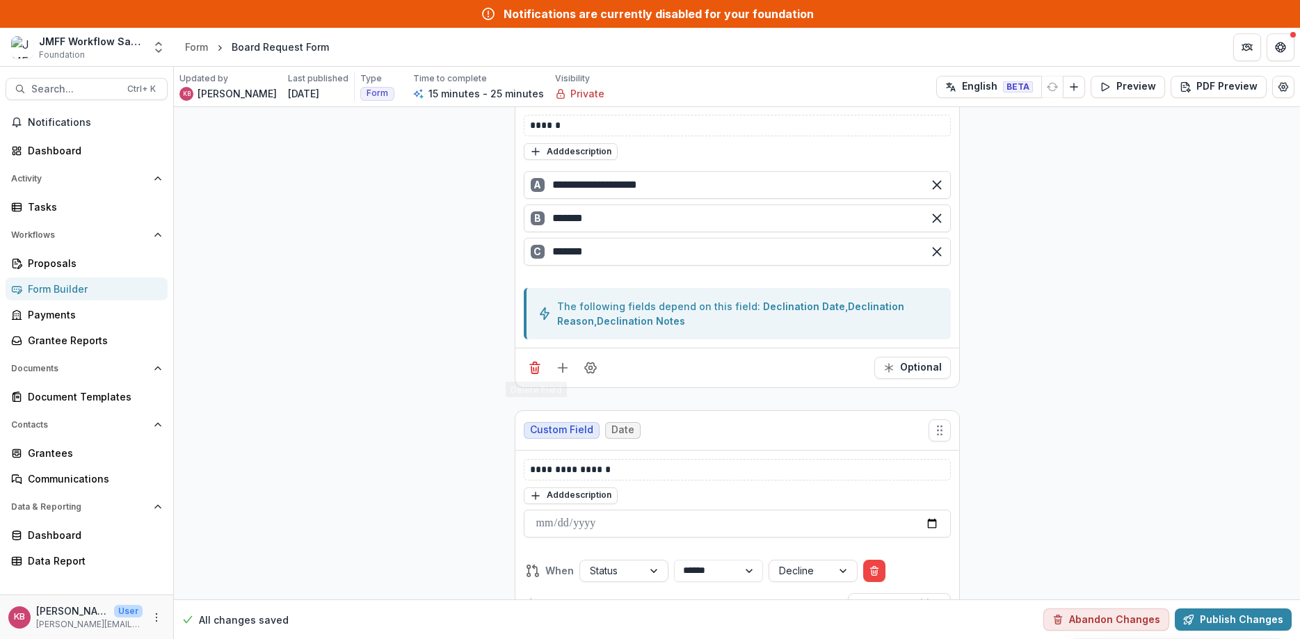
scroll to position [835, 0]
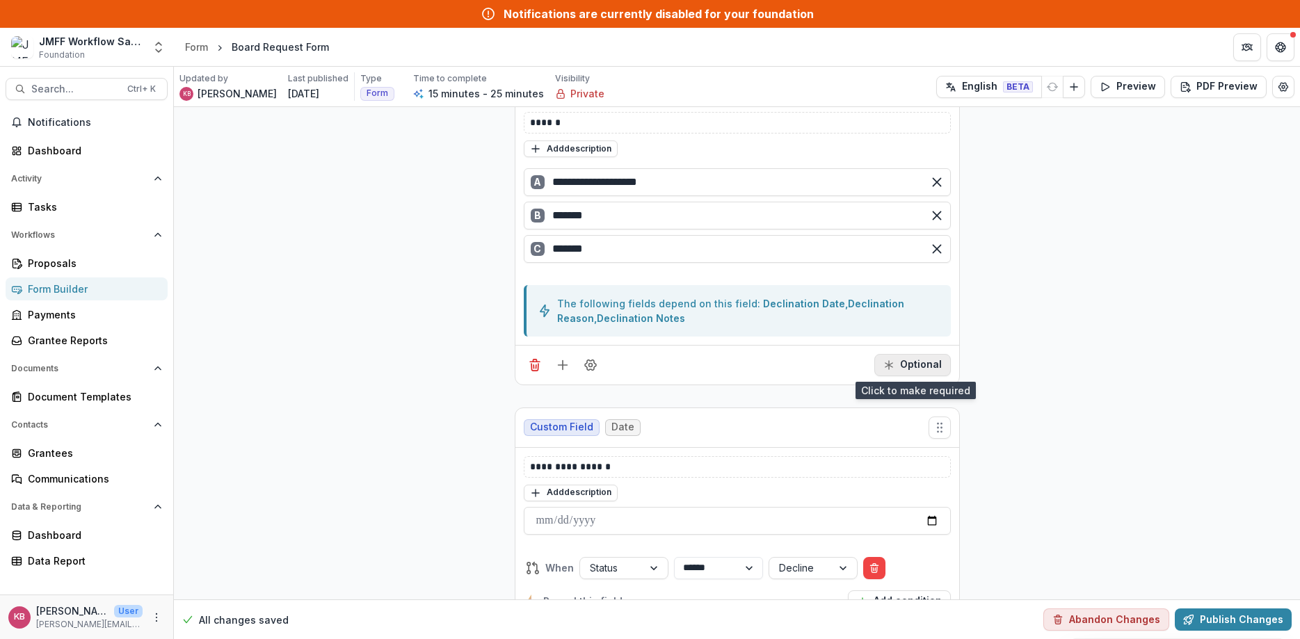
click at [901, 367] on button "Optional" at bounding box center [912, 365] width 77 height 22
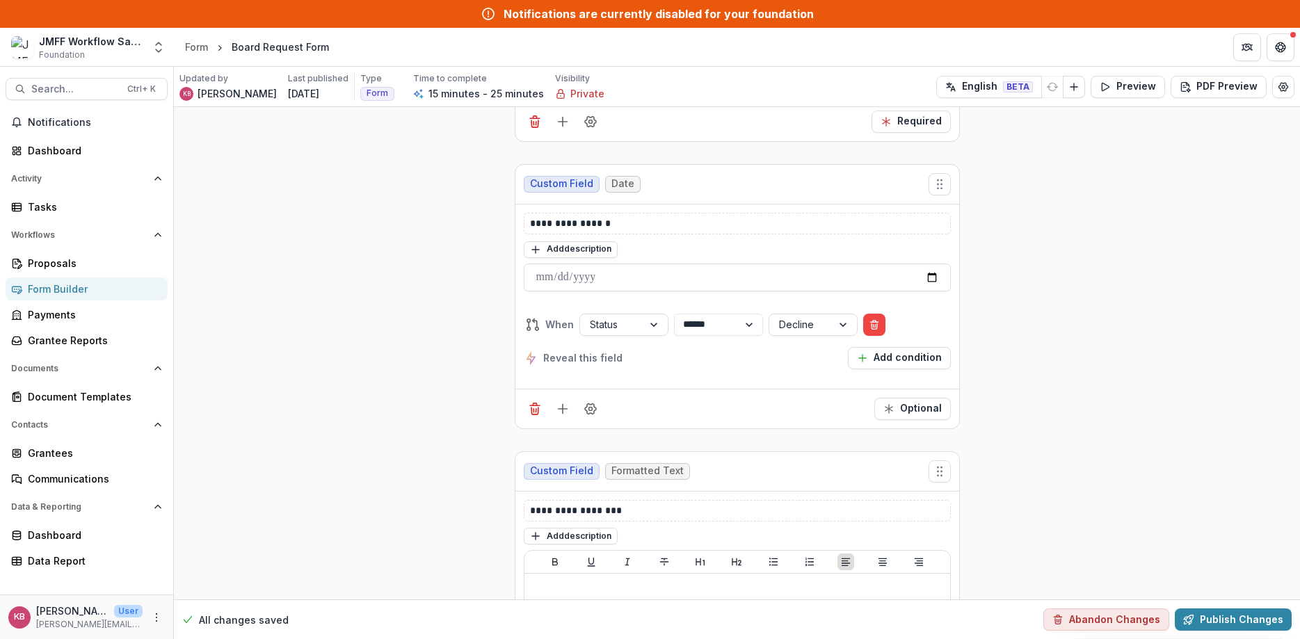
scroll to position [1085, 0]
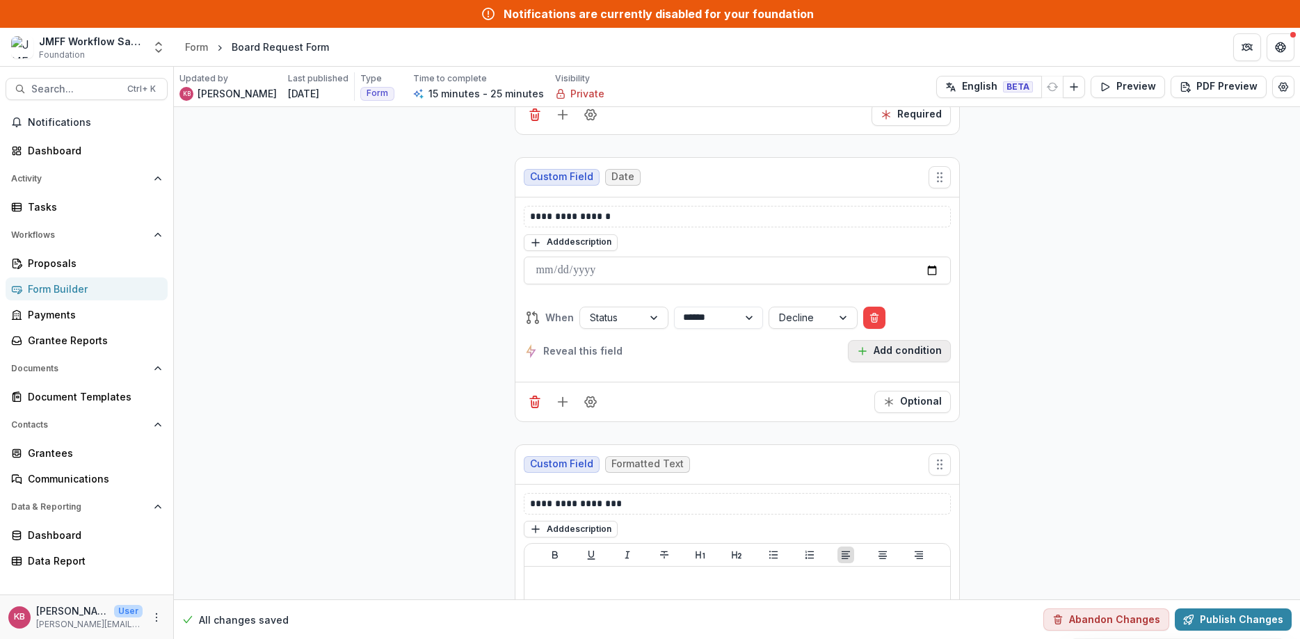
click at [908, 357] on button "Add condition" at bounding box center [899, 351] width 103 height 22
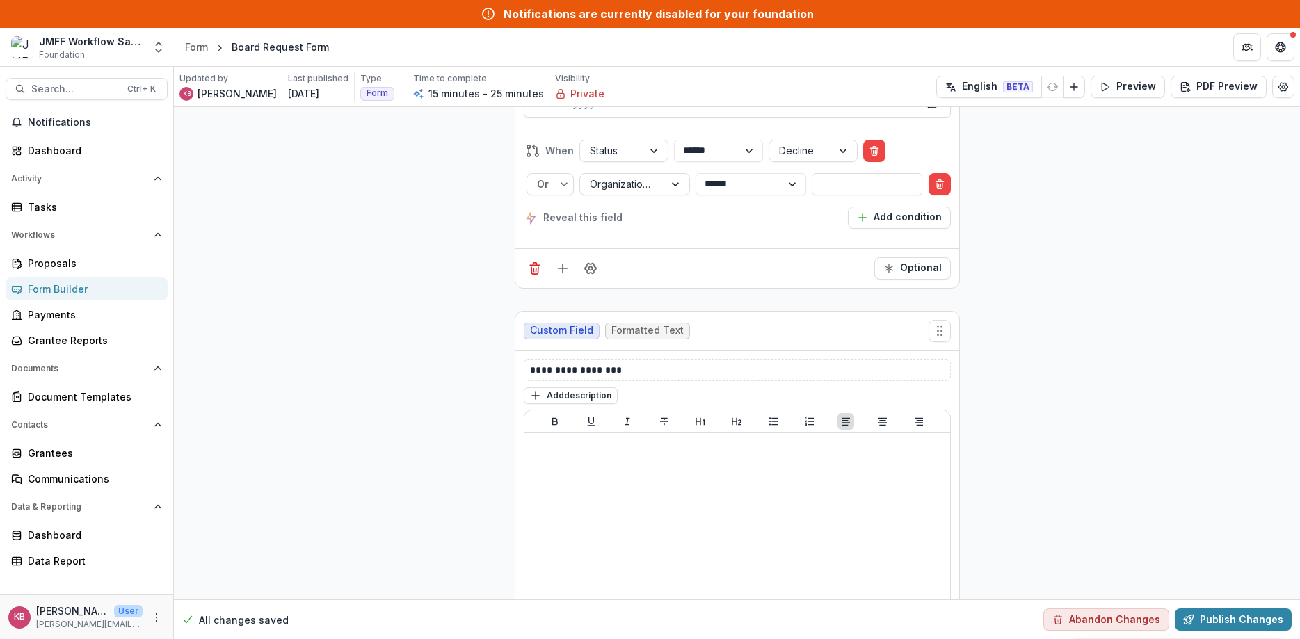
scroll to position [1133, 0]
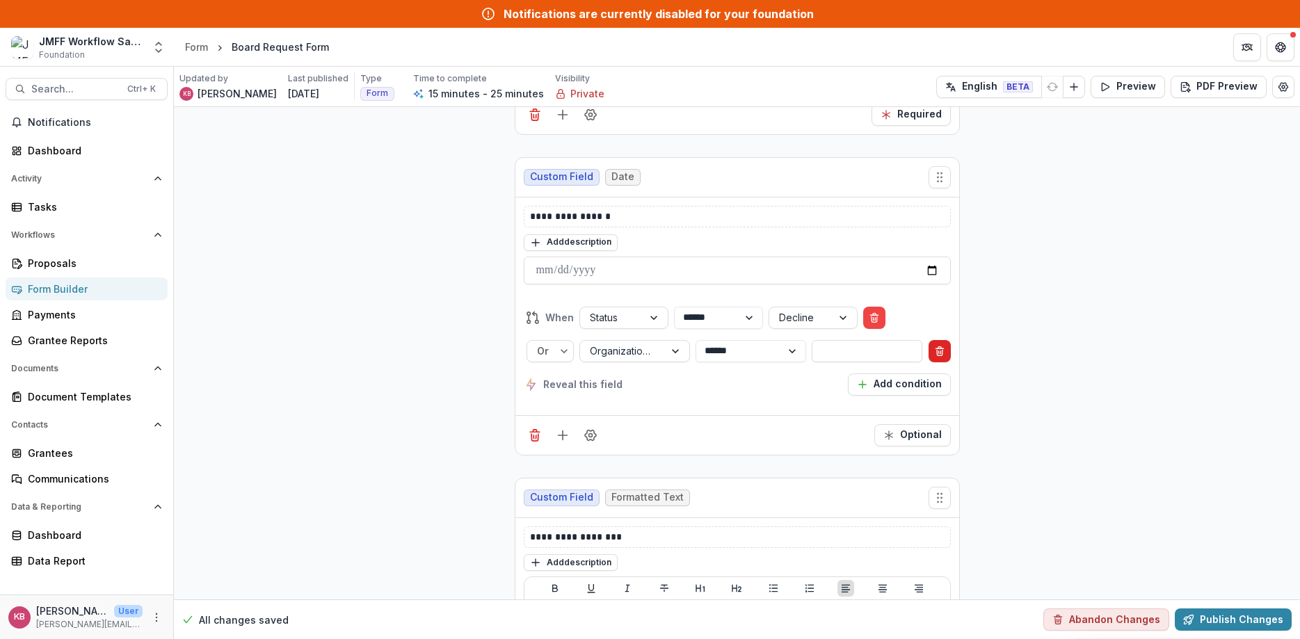
click at [939, 348] on line "Delete condition" at bounding box center [940, 348] width 8 height 0
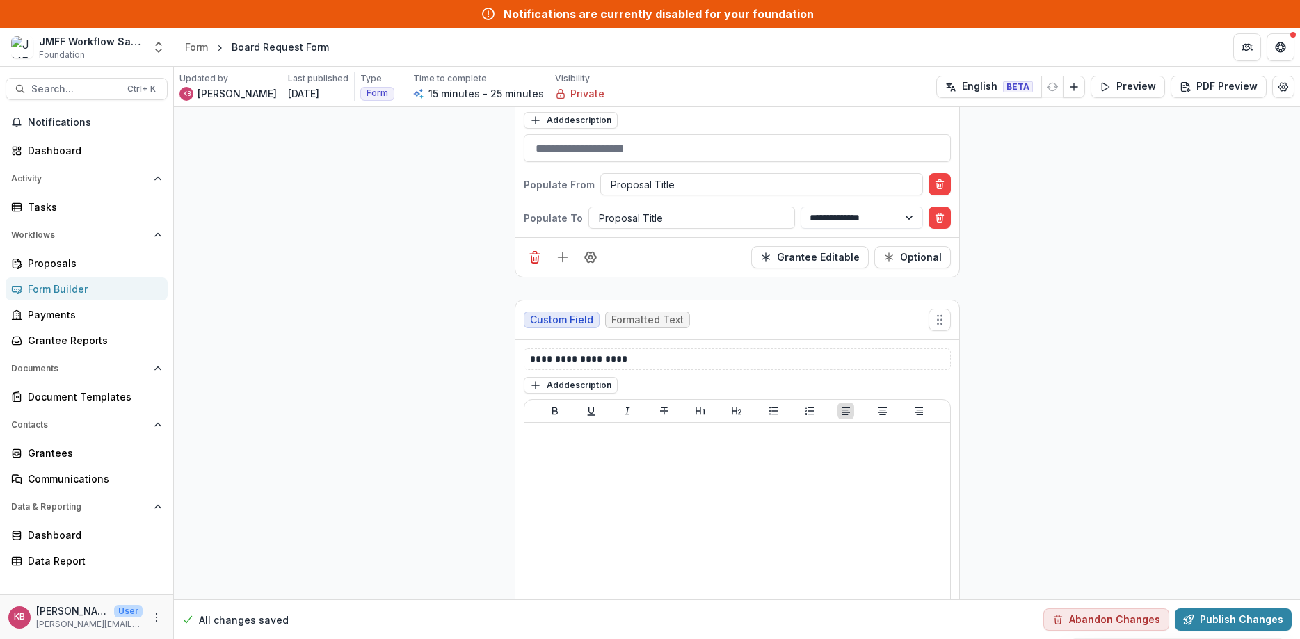
scroll to position [3339, 0]
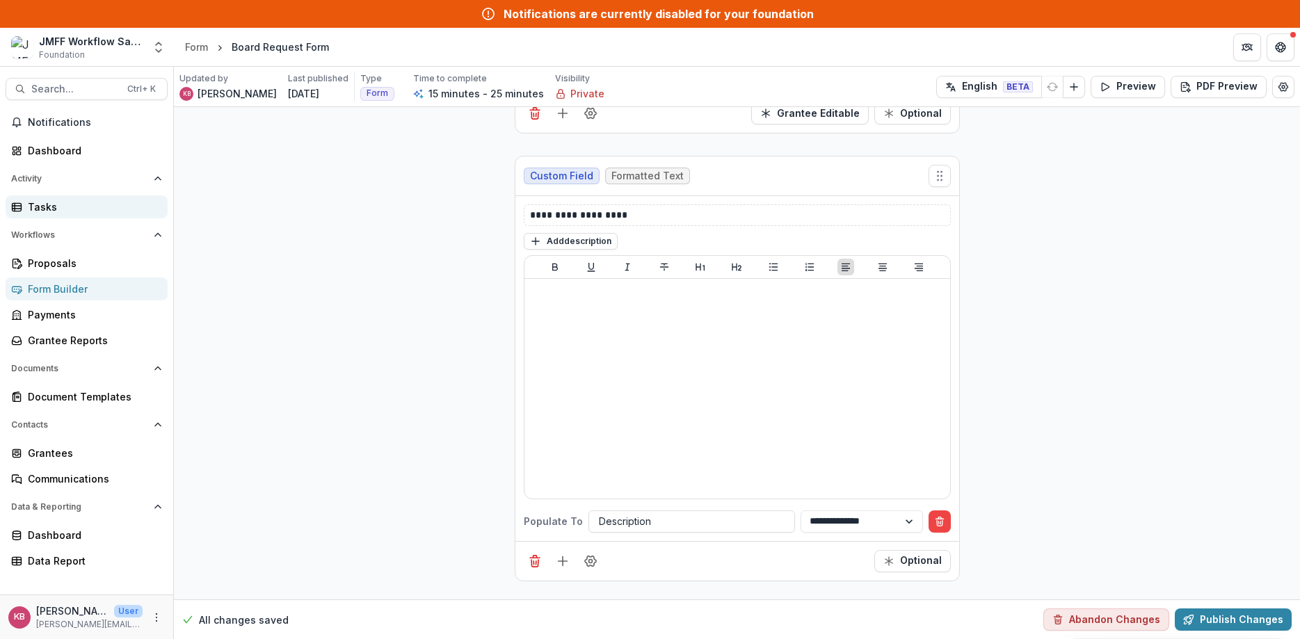
click at [26, 204] on link "Tasks" at bounding box center [87, 206] width 162 height 23
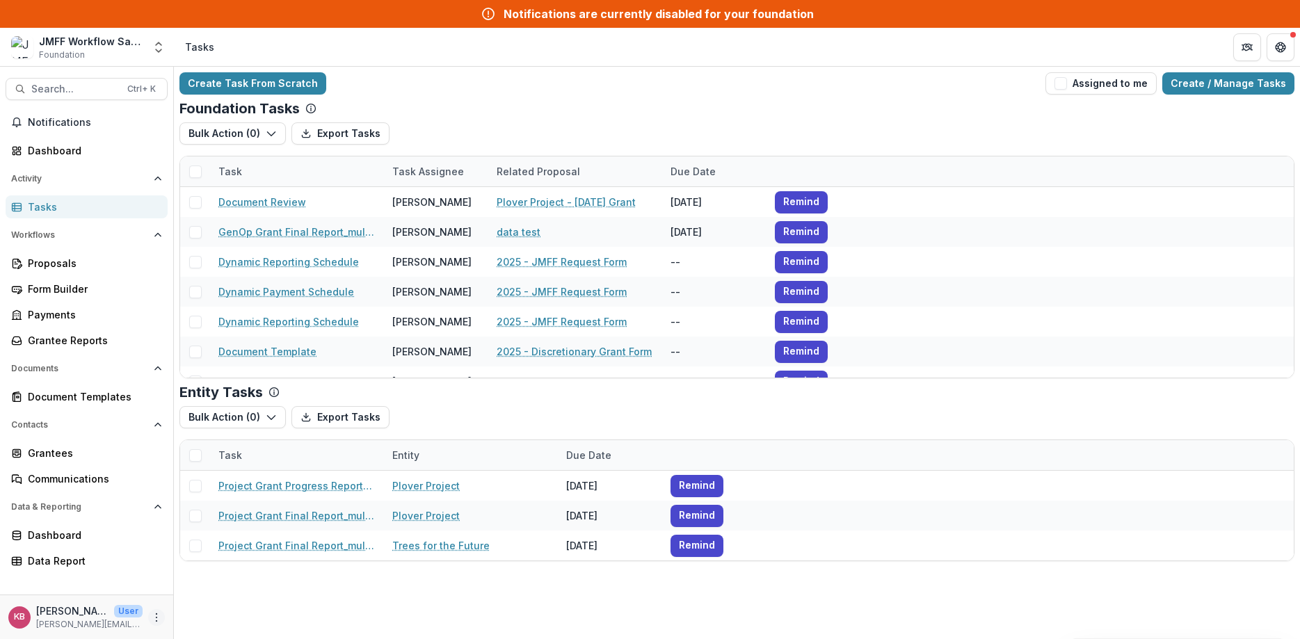
click at [157, 620] on icon "More" at bounding box center [156, 617] width 11 height 11
click at [213, 588] on link "User Settings" at bounding box center [248, 588] width 149 height 23
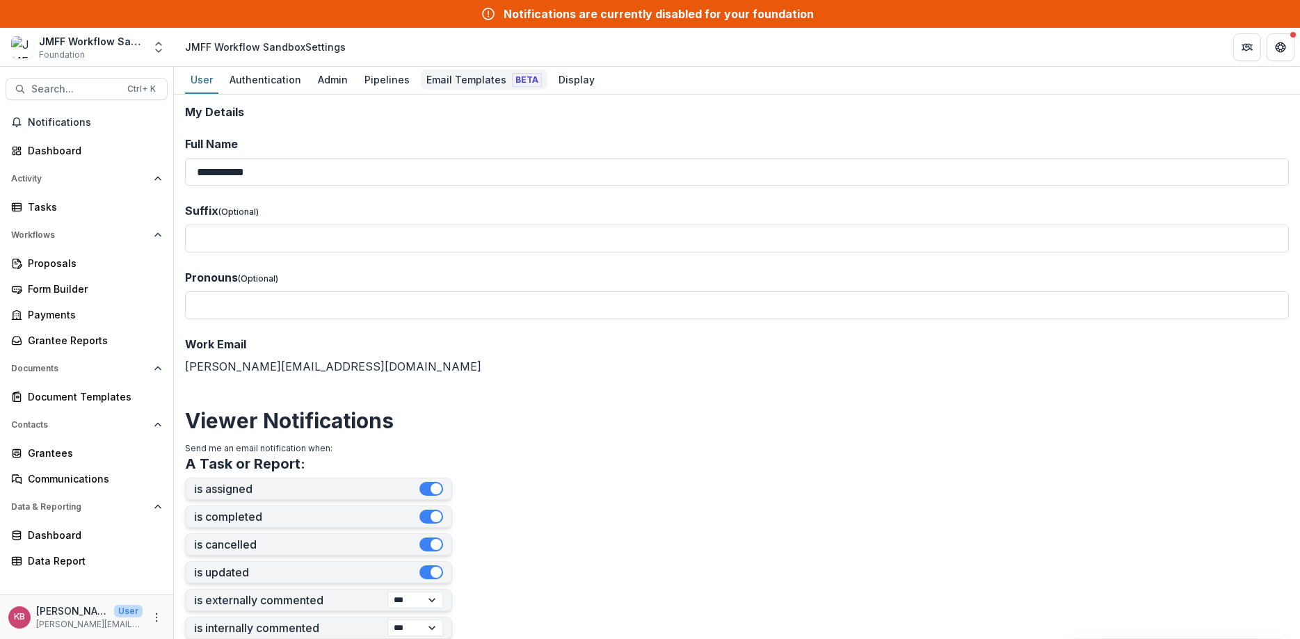
click at [469, 86] on div "Email Templates Beta" at bounding box center [484, 80] width 127 height 20
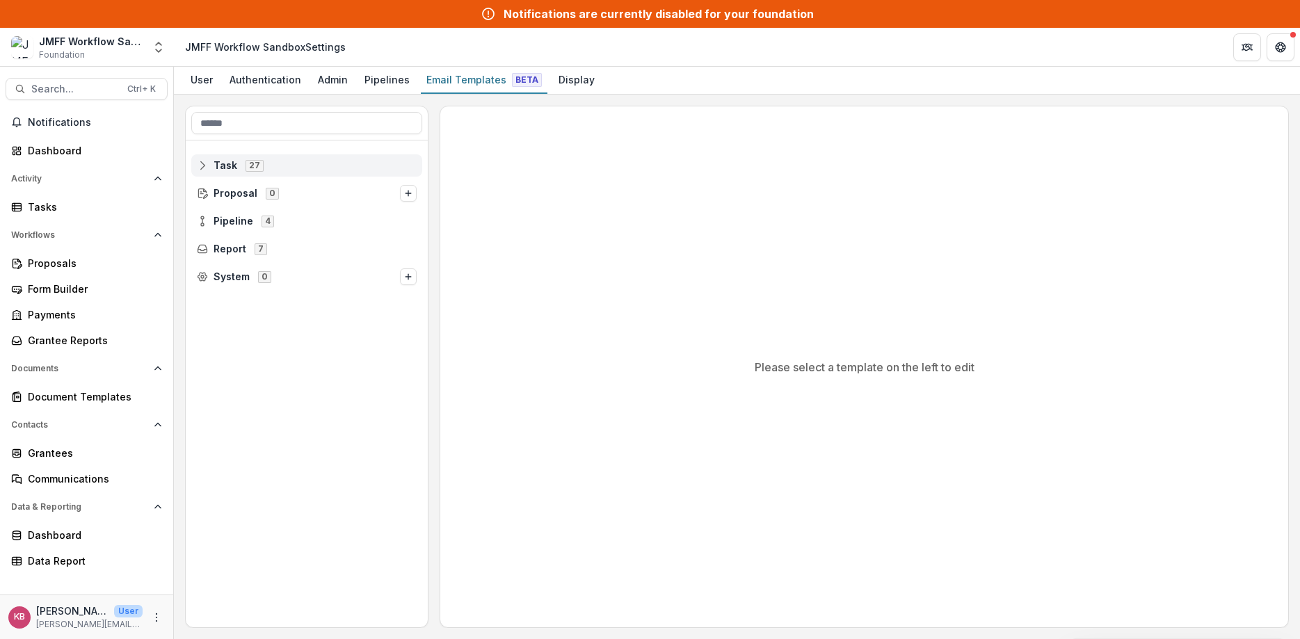
click at [198, 165] on rect at bounding box center [202, 165] width 9 height 8
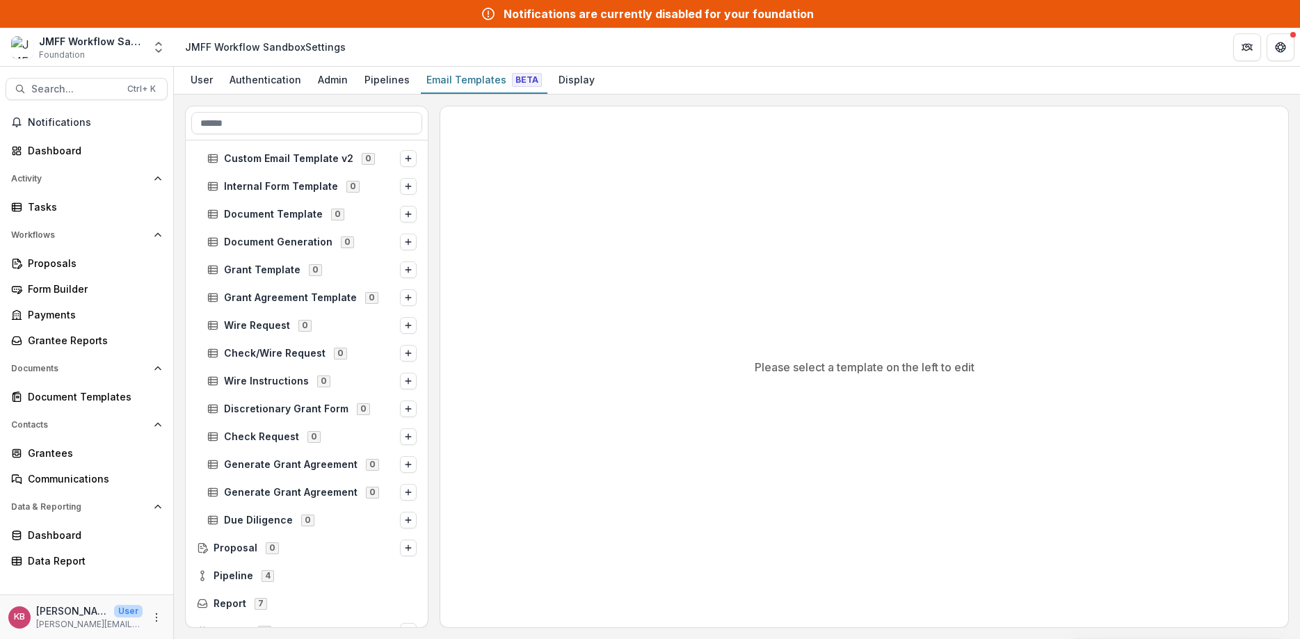
scroll to position [415, 0]
